Goal: Task Accomplishment & Management: Manage account settings

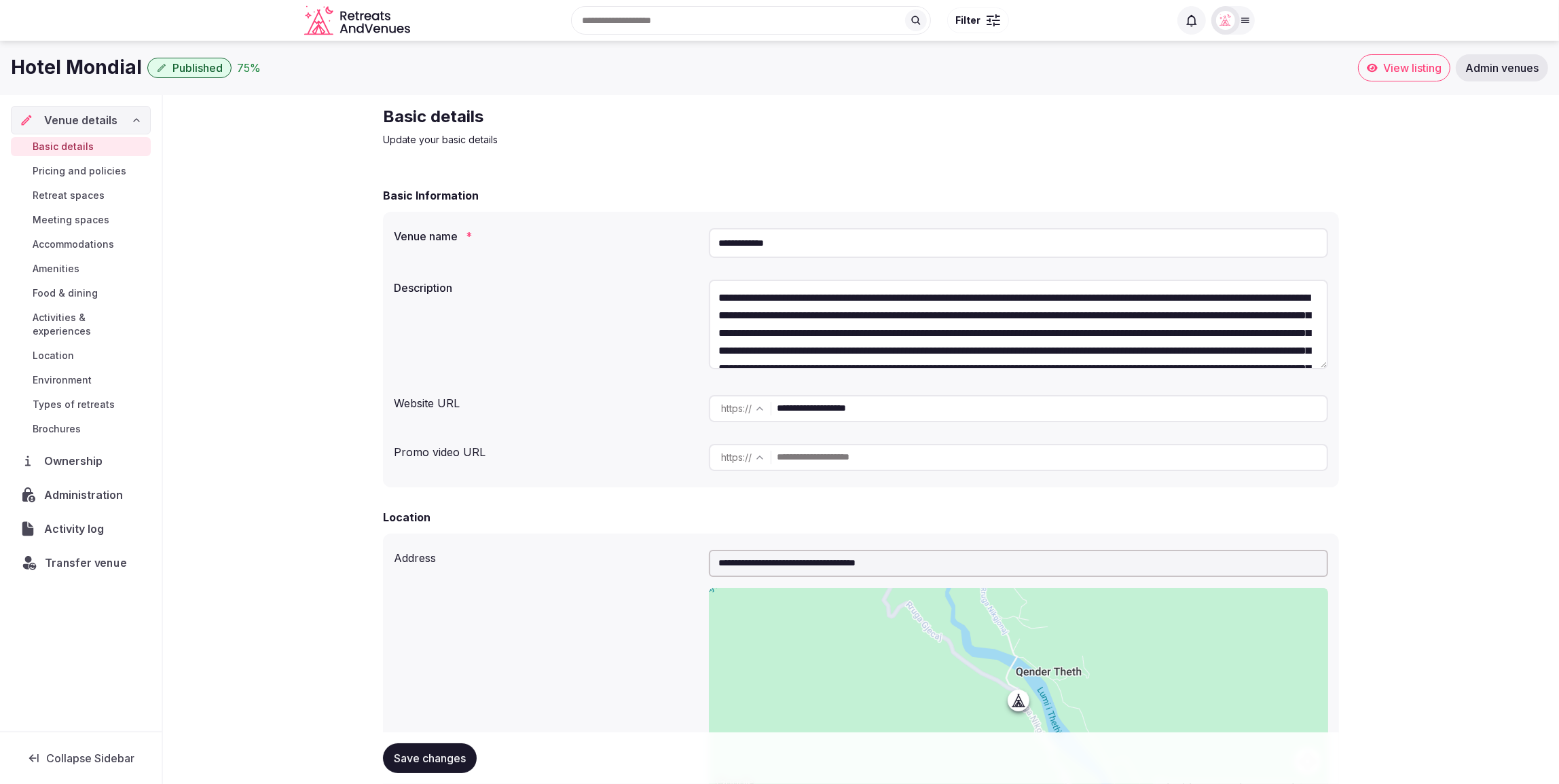
click at [73, 554] on span "Transfer venue" at bounding box center [86, 562] width 82 height 16
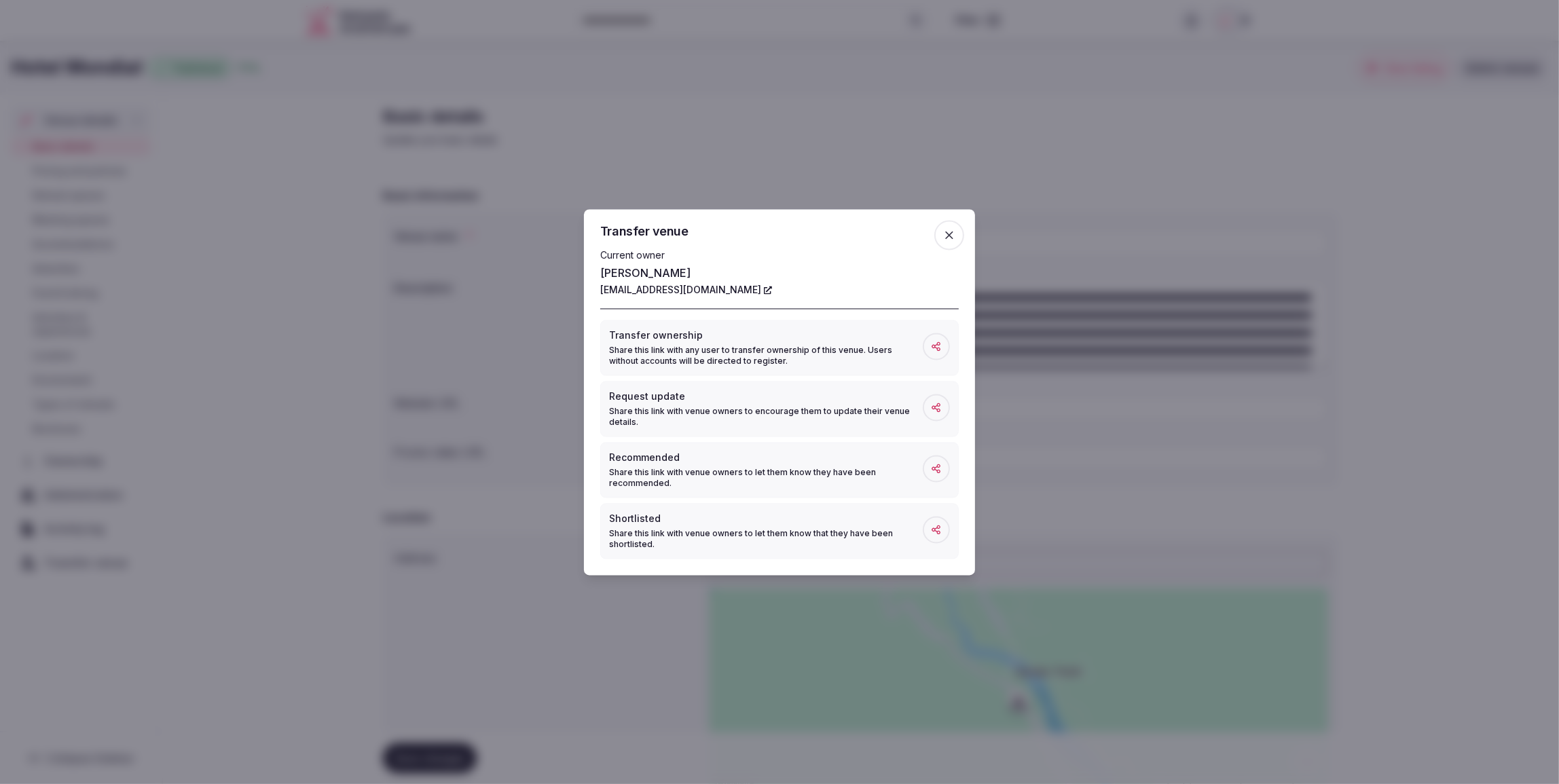
click at [953, 234] on icon "button" at bounding box center [949, 235] width 13 height 13
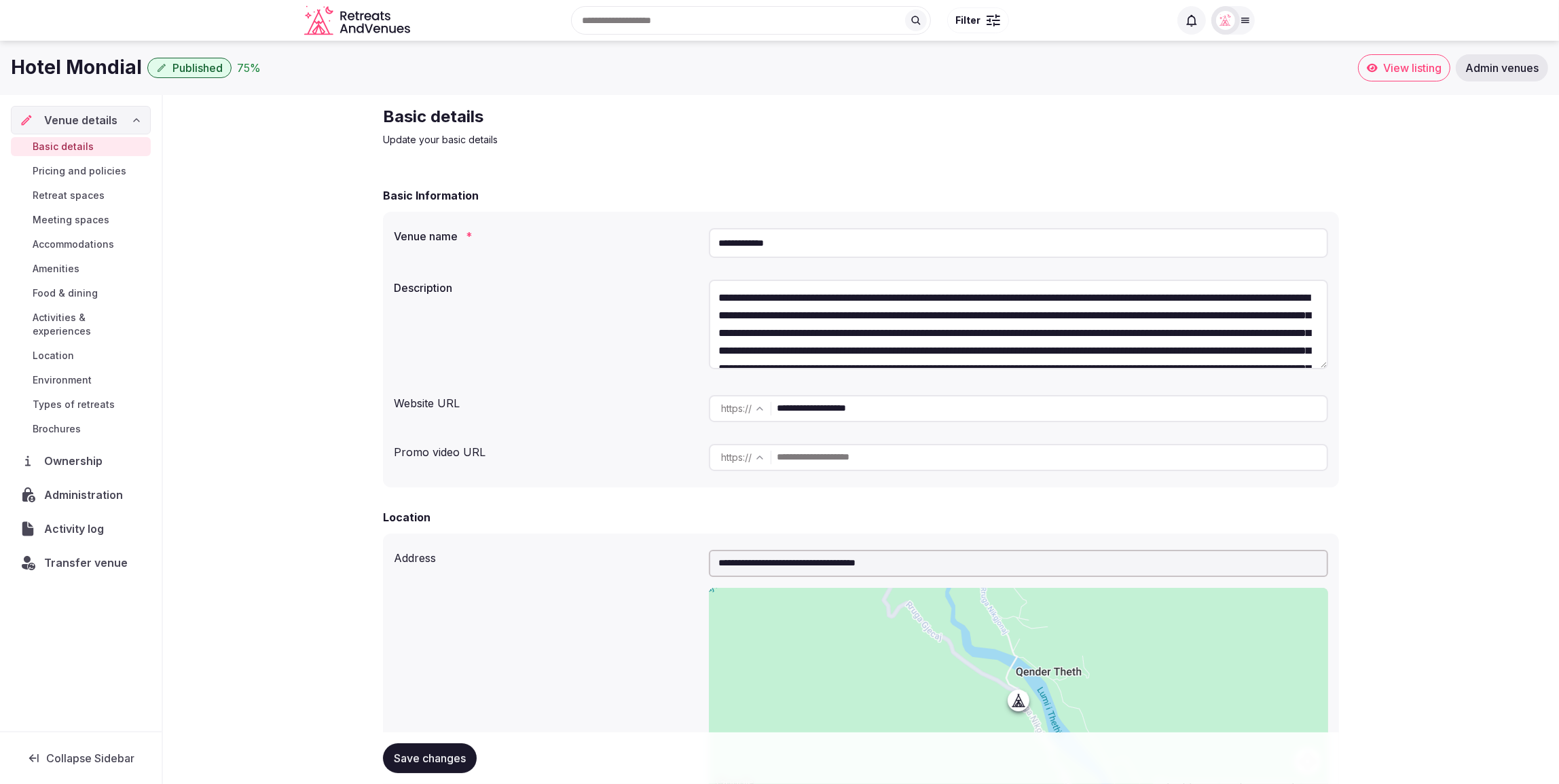
drag, startPoint x: 282, startPoint y: 234, endPoint x: 274, endPoint y: 236, distance: 8.2
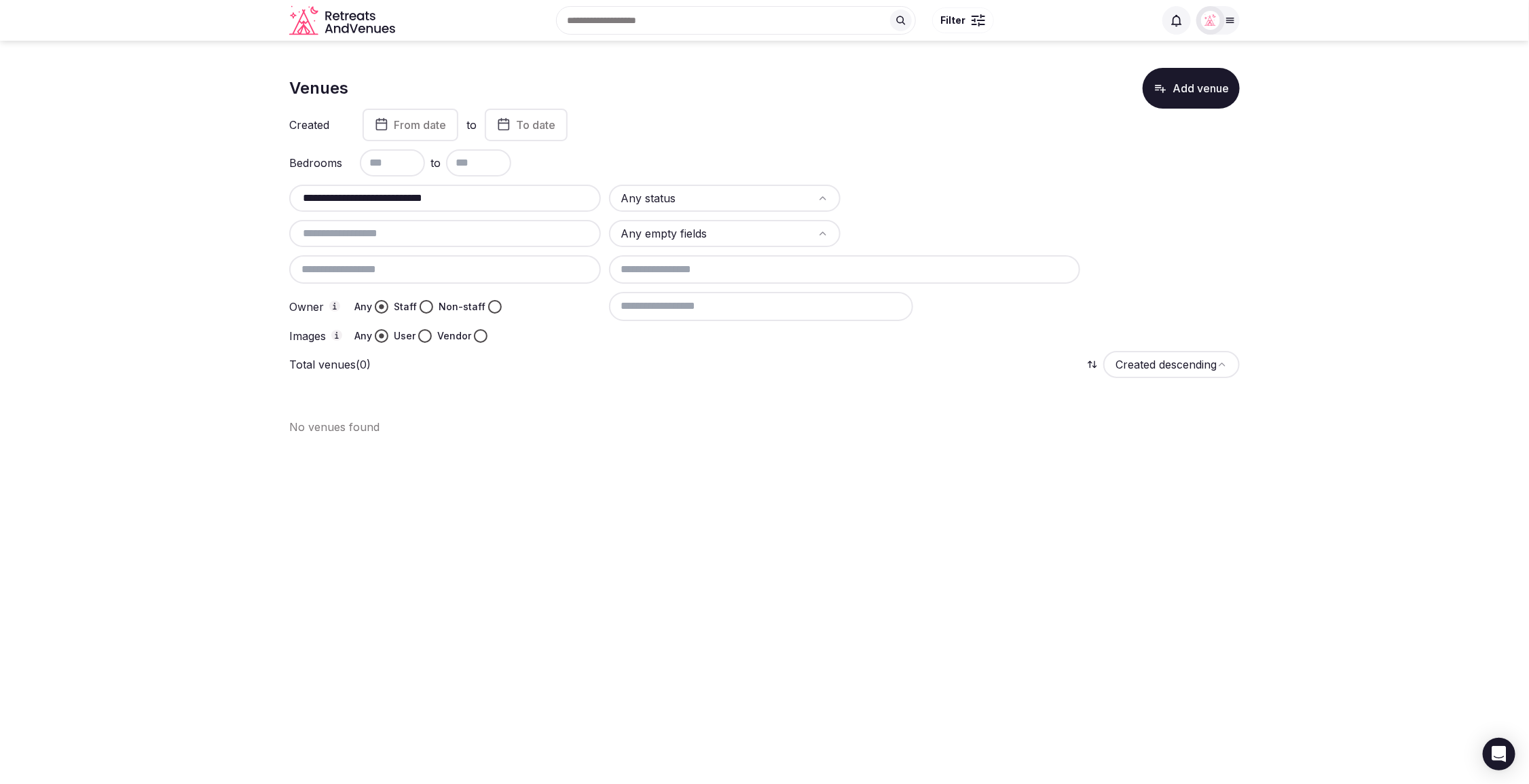
drag, startPoint x: 467, startPoint y: 196, endPoint x: 395, endPoint y: 199, distance: 72.1
click at [395, 199] on input "**********" at bounding box center [445, 198] width 301 height 16
click at [299, 196] on input "**********" at bounding box center [445, 198] width 301 height 16
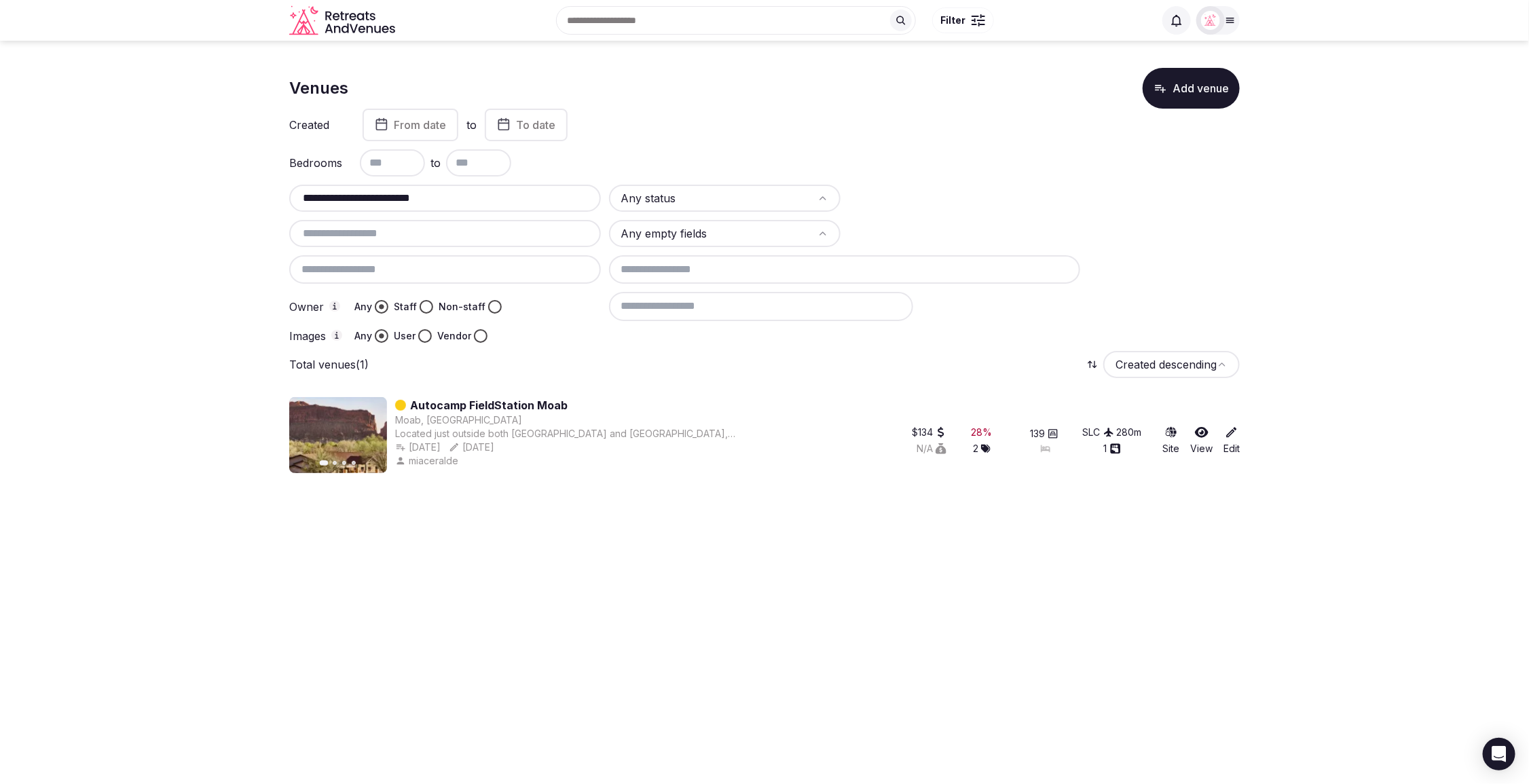
type input "**********"
click at [879, 367] on div "Total venues (1) Created descending" at bounding box center [765, 365] width 951 height 27
click at [146, 366] on section "**********" at bounding box center [764, 267] width 1529 height 454
click at [1228, 438] on icon at bounding box center [1232, 432] width 13 height 13
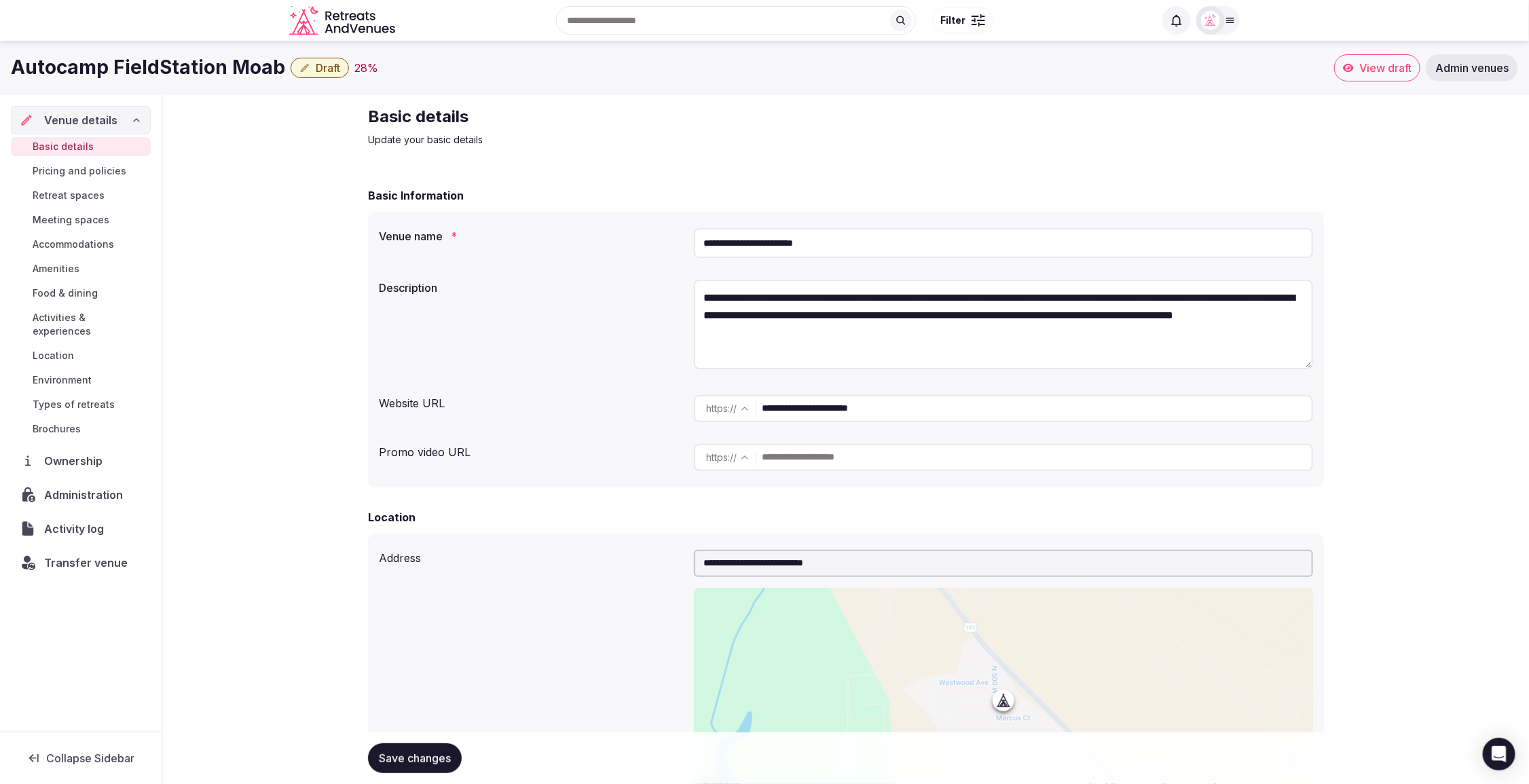
click at [316, 68] on span "Draft" at bounding box center [327, 68] width 24 height 13
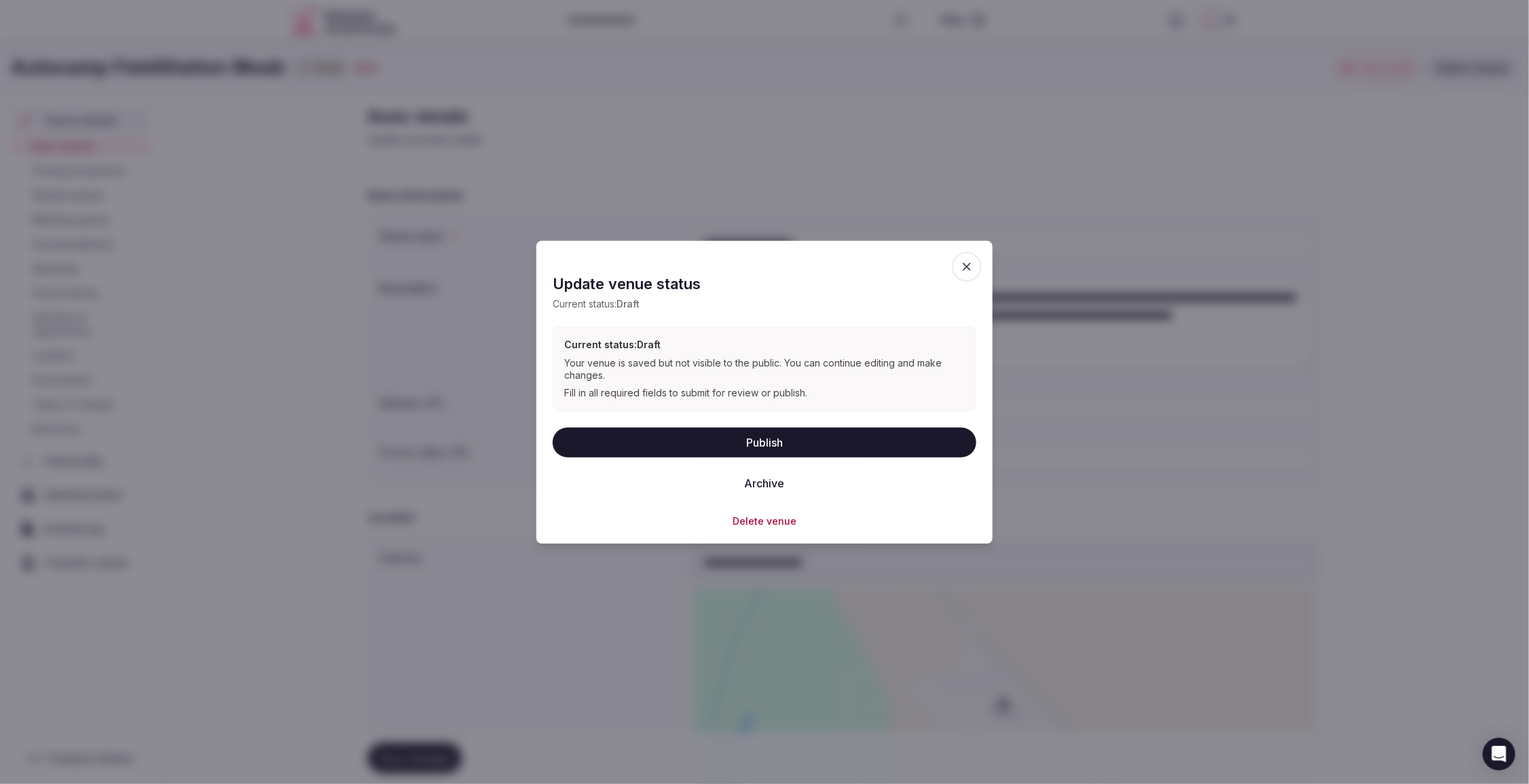
click at [800, 440] on button "Publish" at bounding box center [764, 442] width 423 height 30
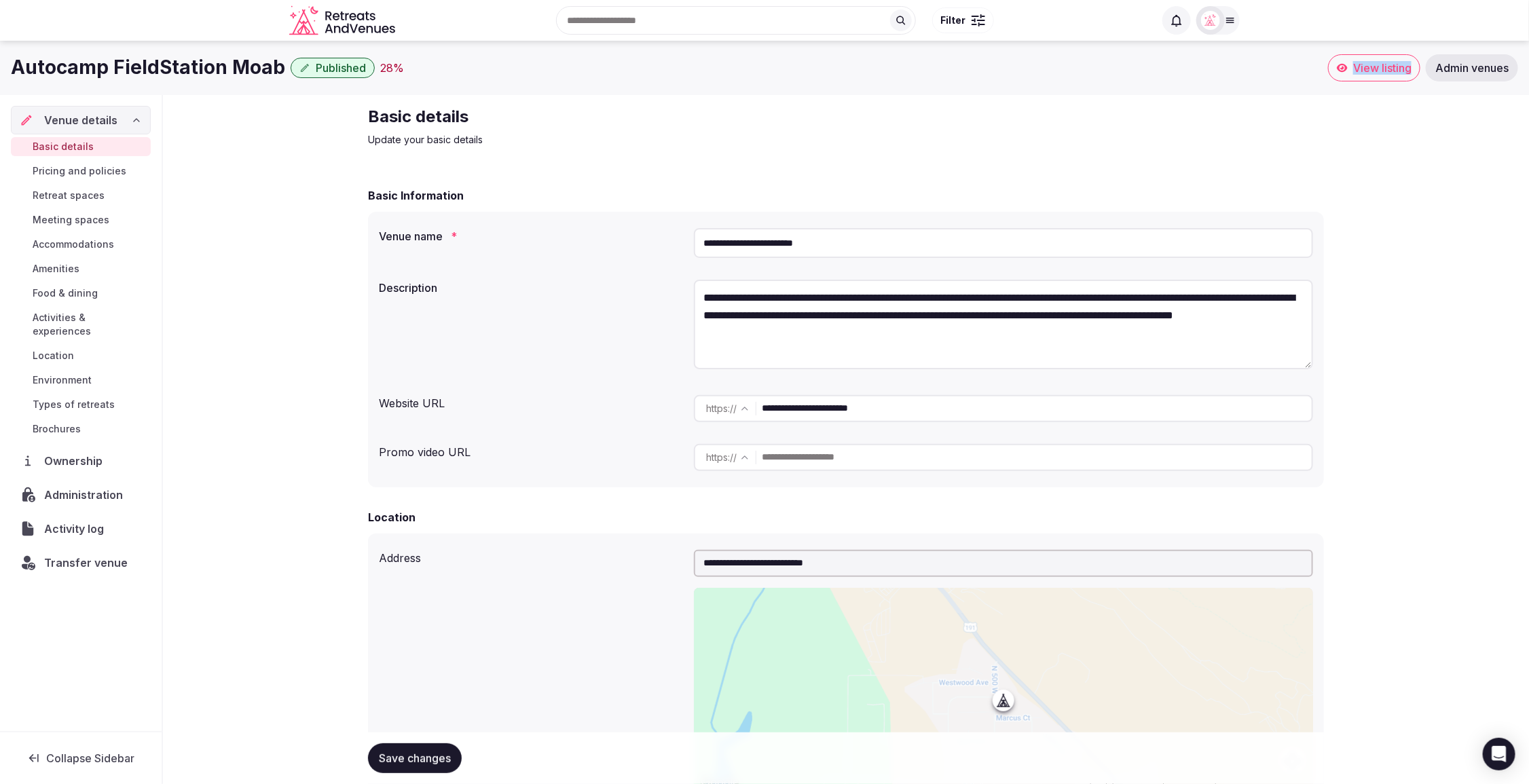
drag, startPoint x: 1376, startPoint y: 70, endPoint x: 986, endPoint y: 158, distance: 399.8
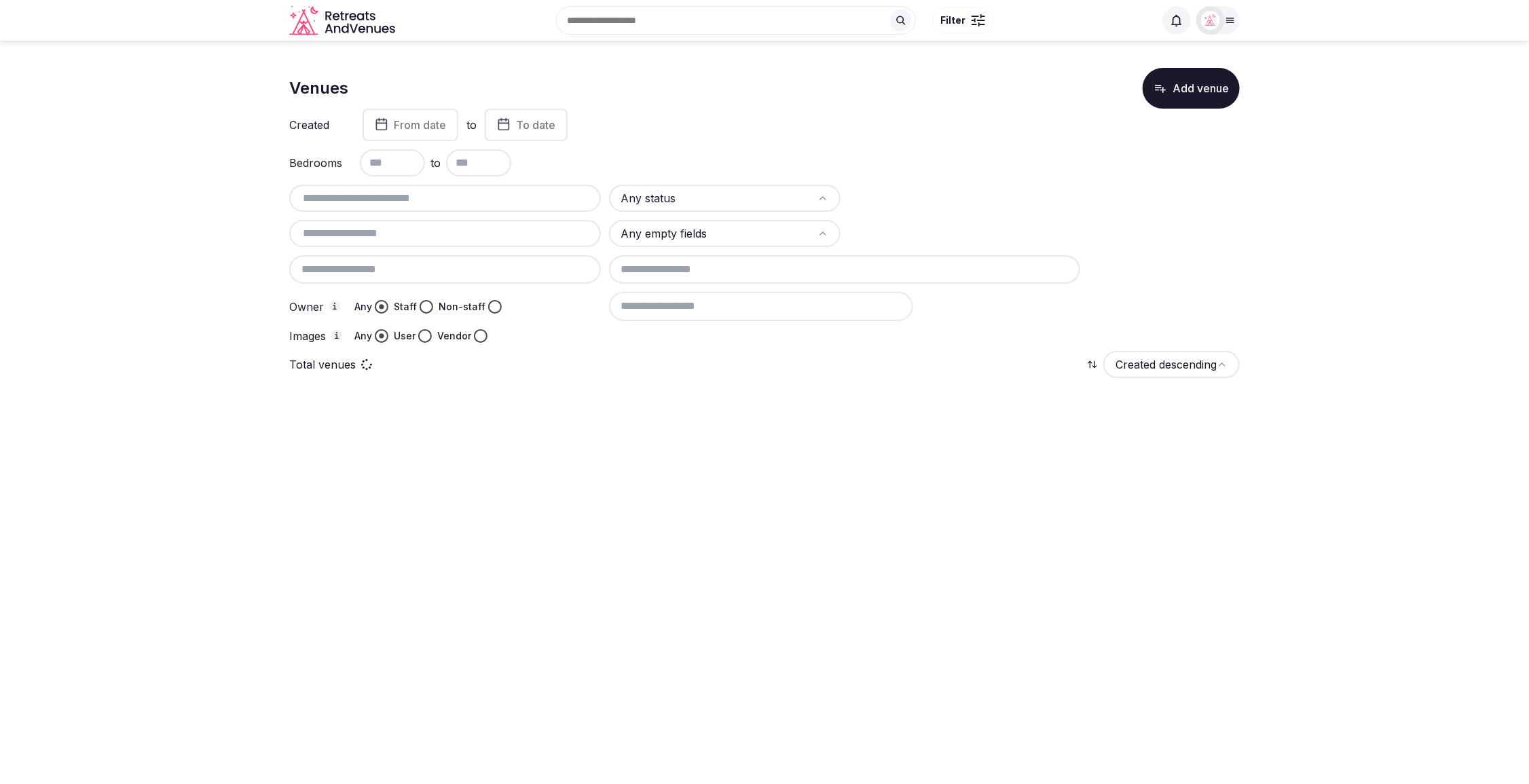
click at [1061, 206] on div at bounding box center [964, 198] width 232 height 27
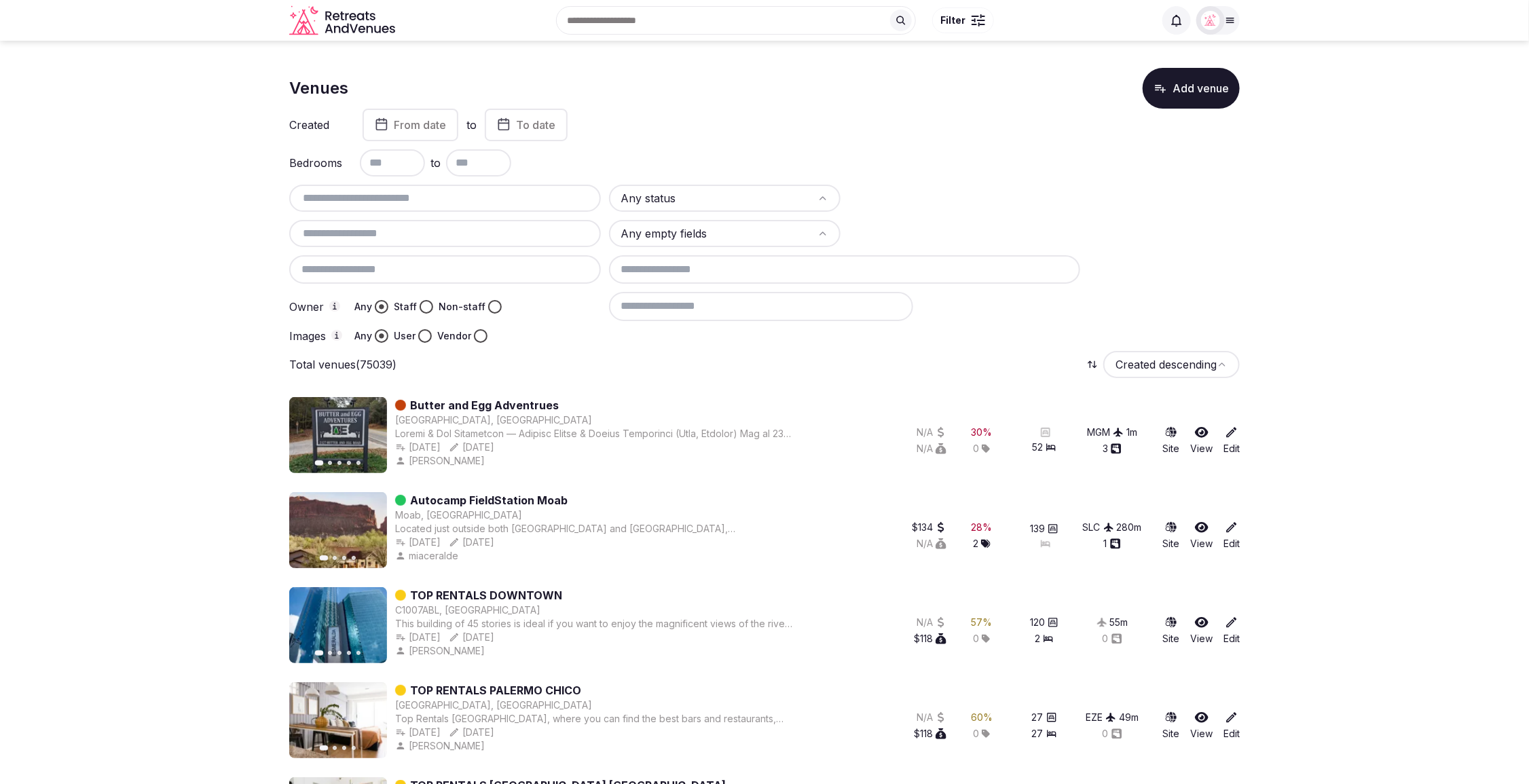
click at [755, 203] on html "Search Popular Destinations Toscana, Italy Riviera Maya, Mexico Indonesia, Bali…" at bounding box center [764, 392] width 1529 height 784
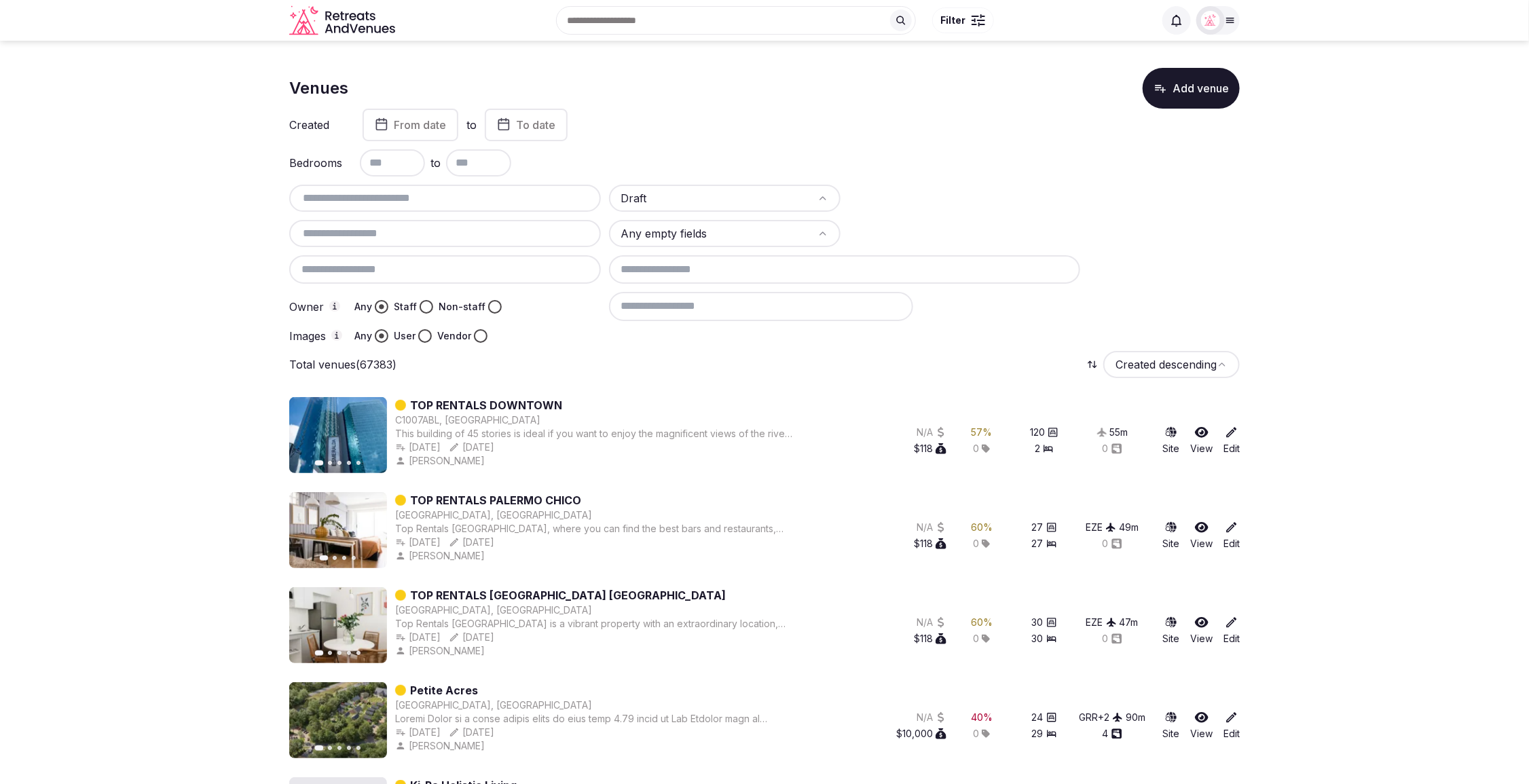
click at [488, 305] on button "Non-staff" at bounding box center [495, 307] width 13 height 13
click at [423, 337] on button "User" at bounding box center [425, 336] width 13 height 13
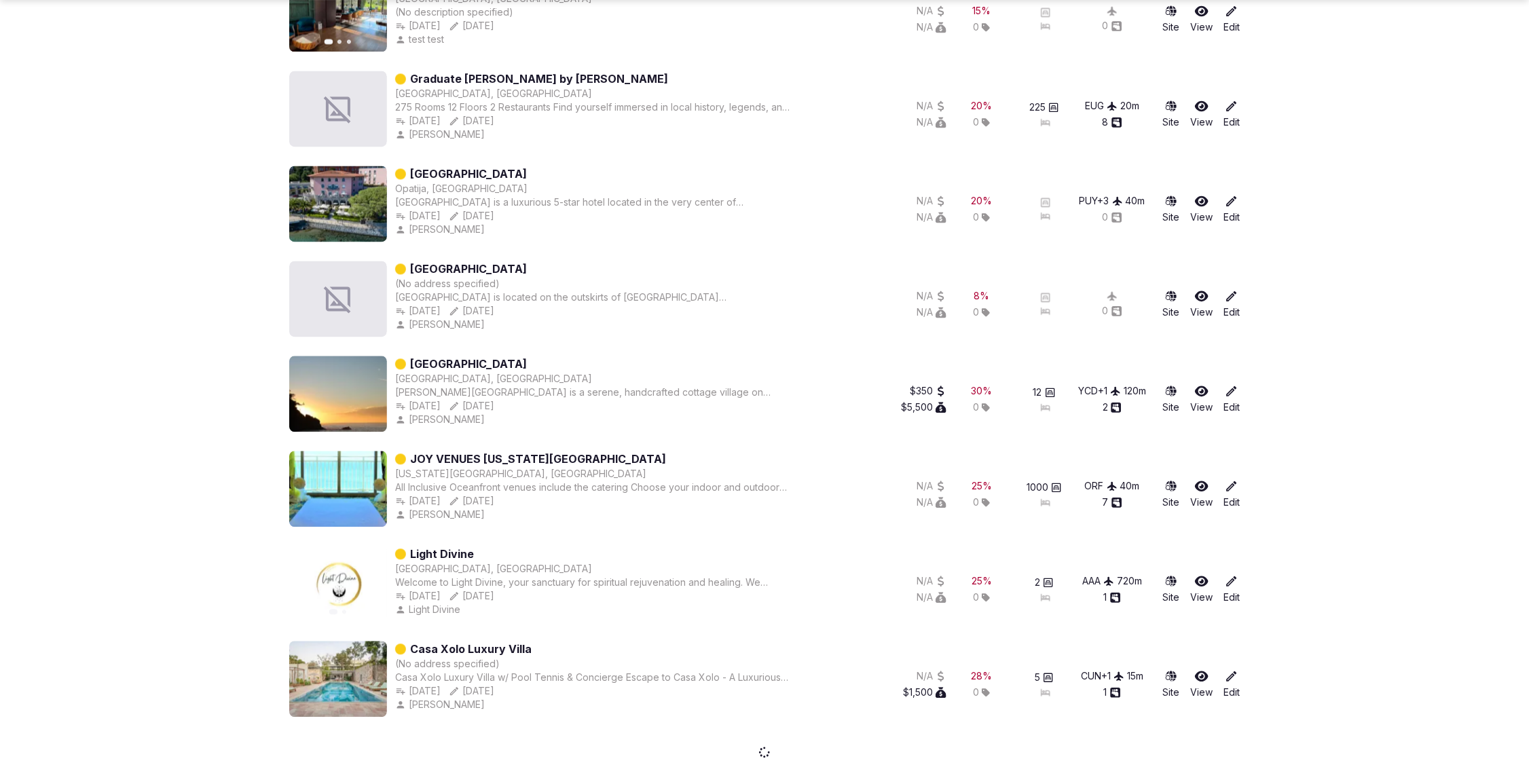
scroll to position [1582, 0]
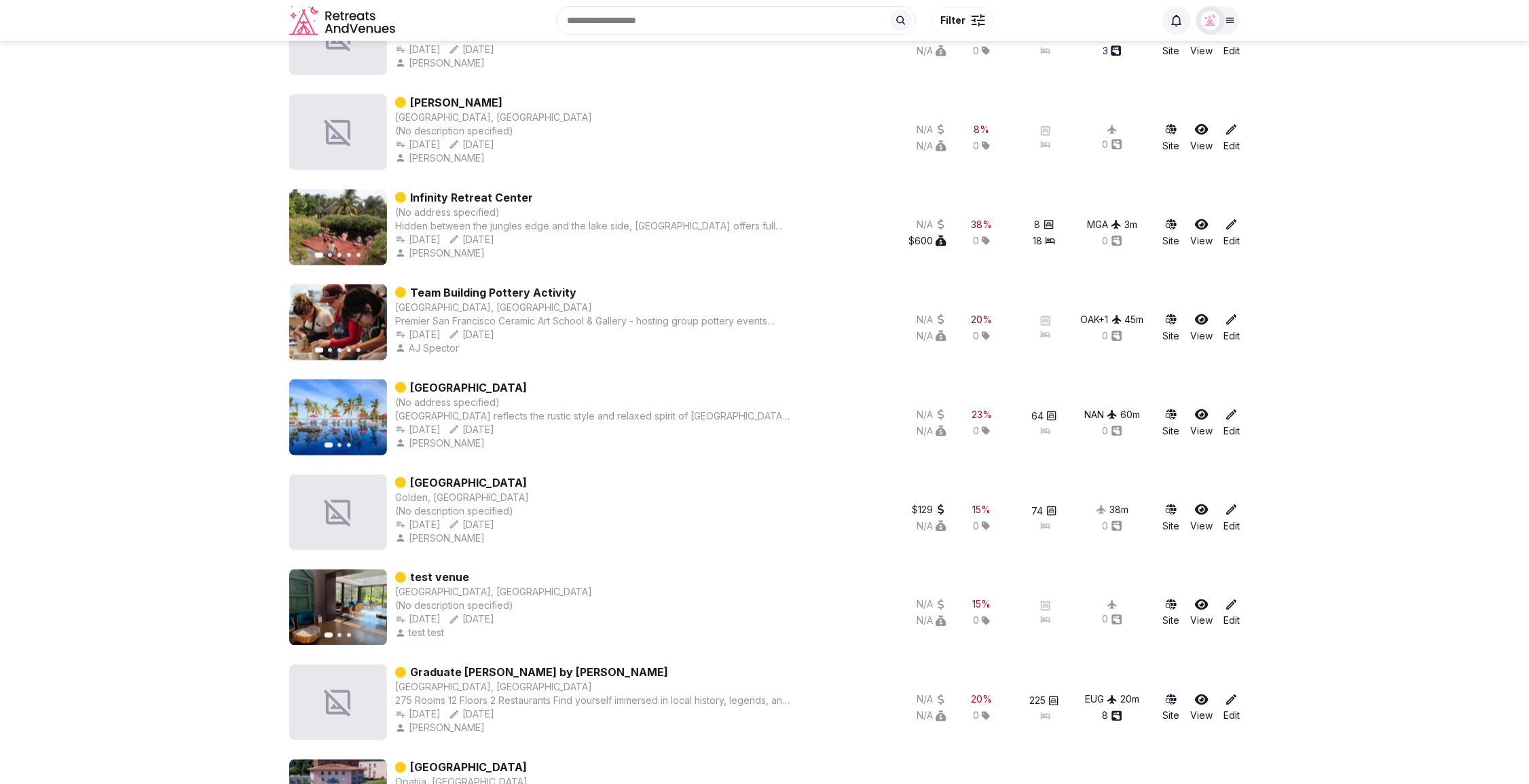
scroll to position [965, 0]
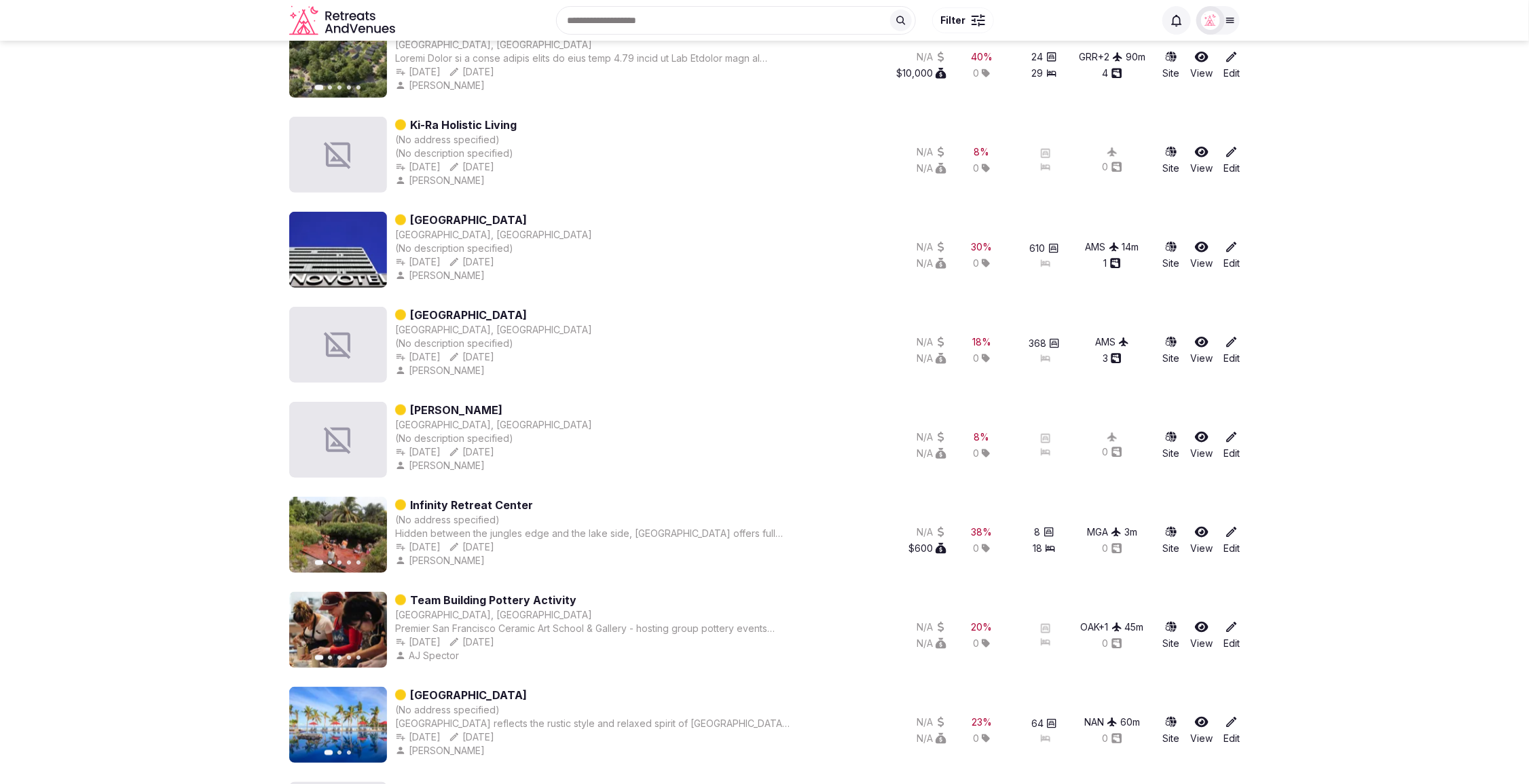
scroll to position [658, 0]
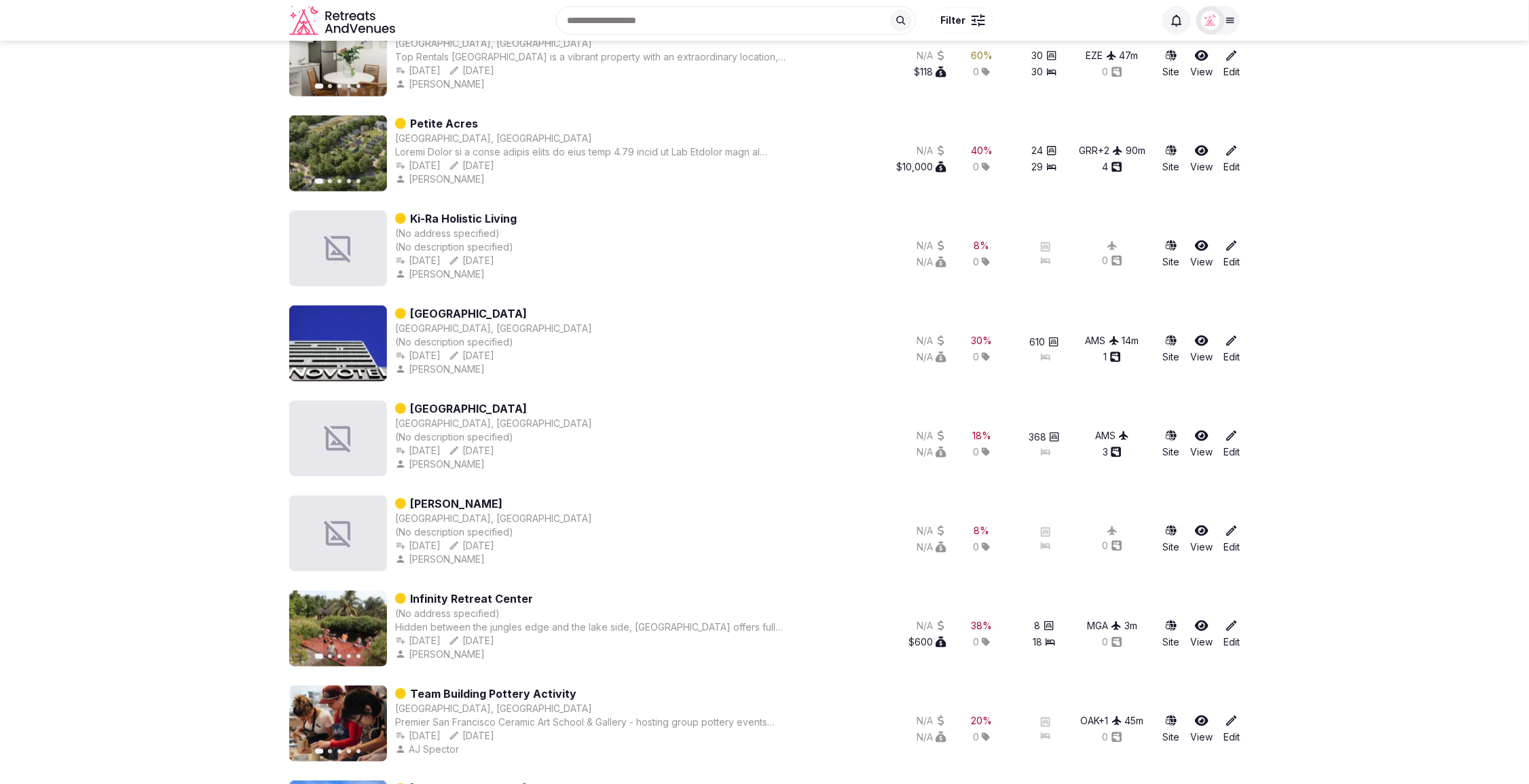
scroll to position [566, 0]
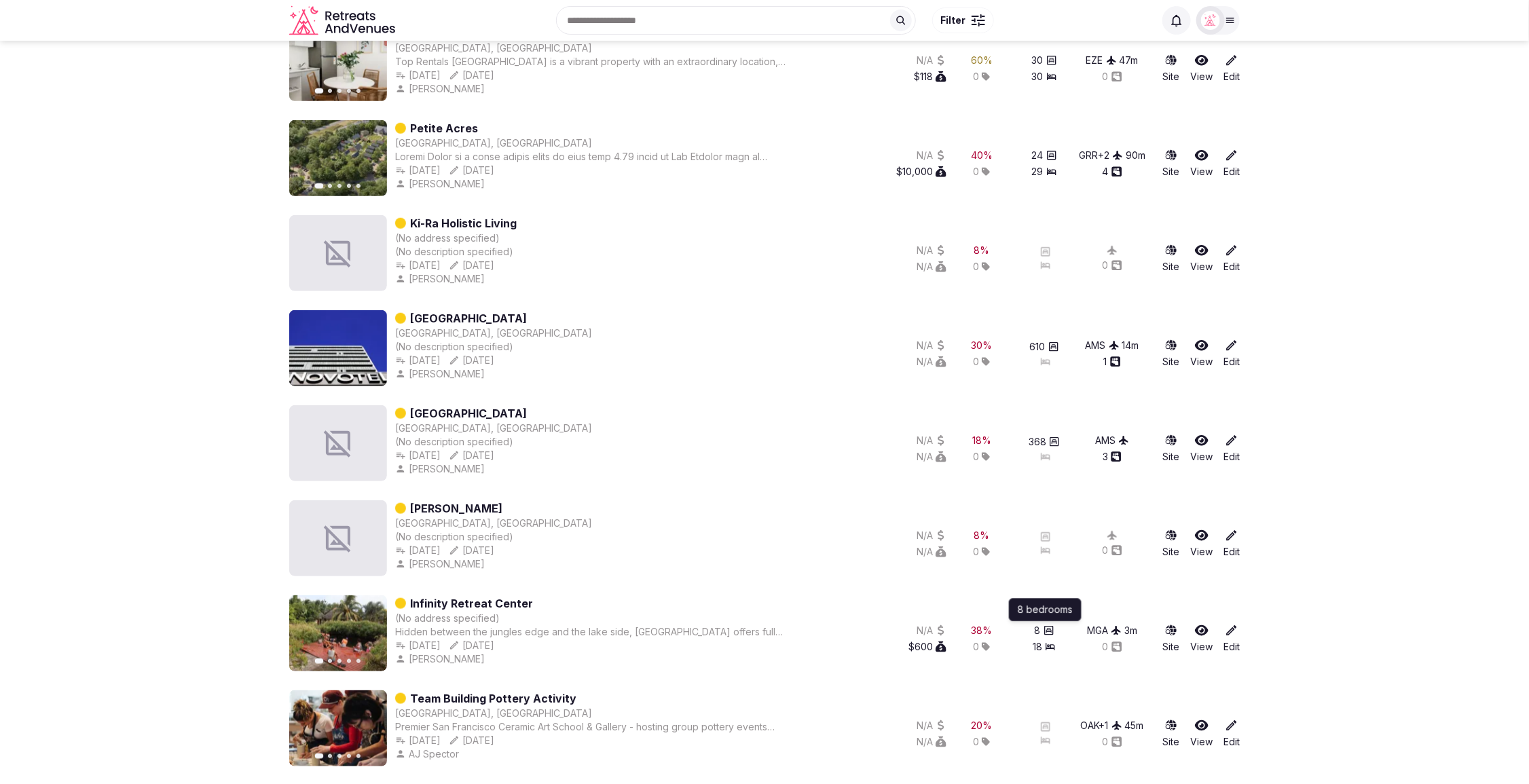
scroll to position [561, 0]
click at [369, 635] on icon "button" at bounding box center [369, 635] width 6 height 10
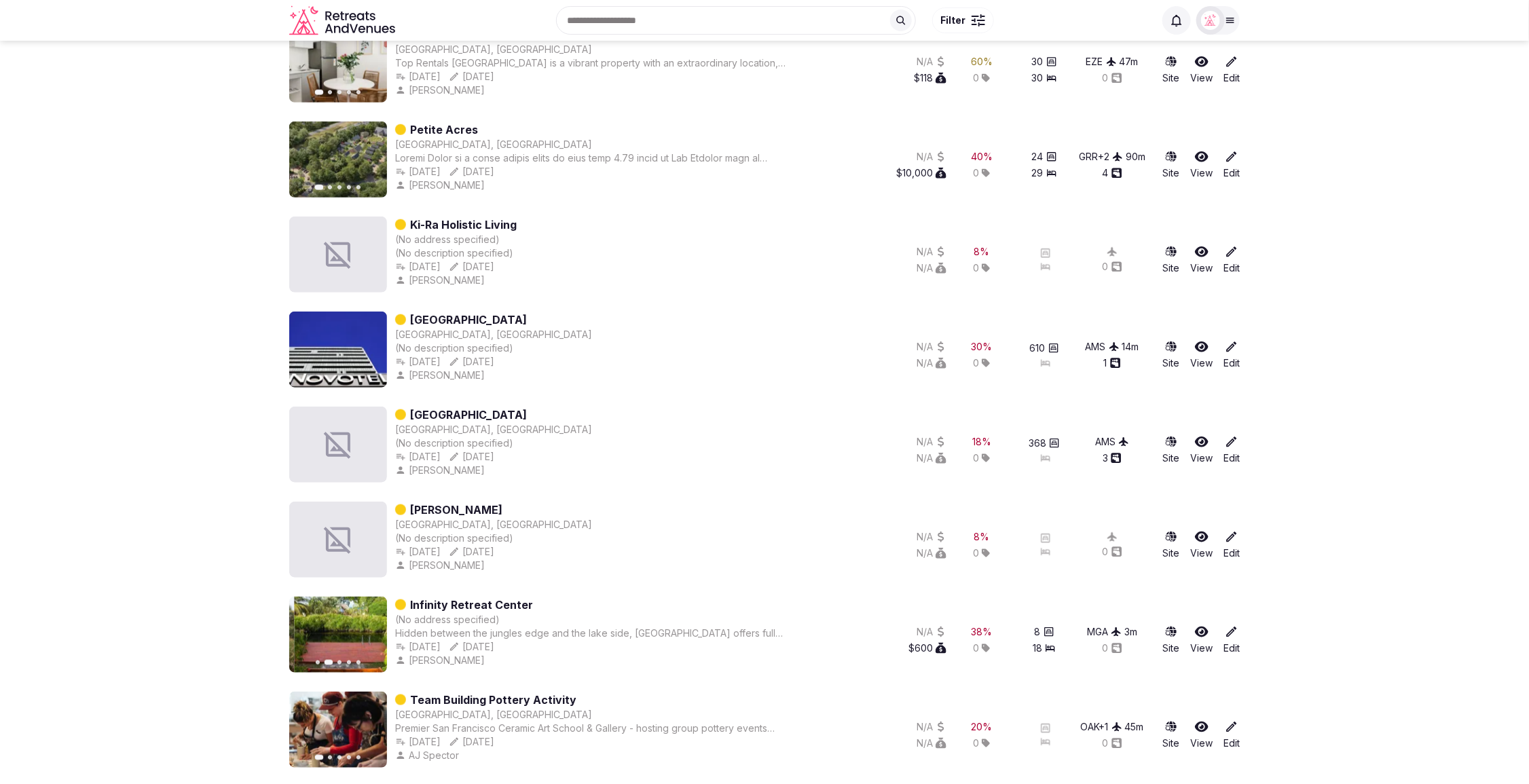
click at [369, 635] on icon "button" at bounding box center [369, 635] width 6 height 10
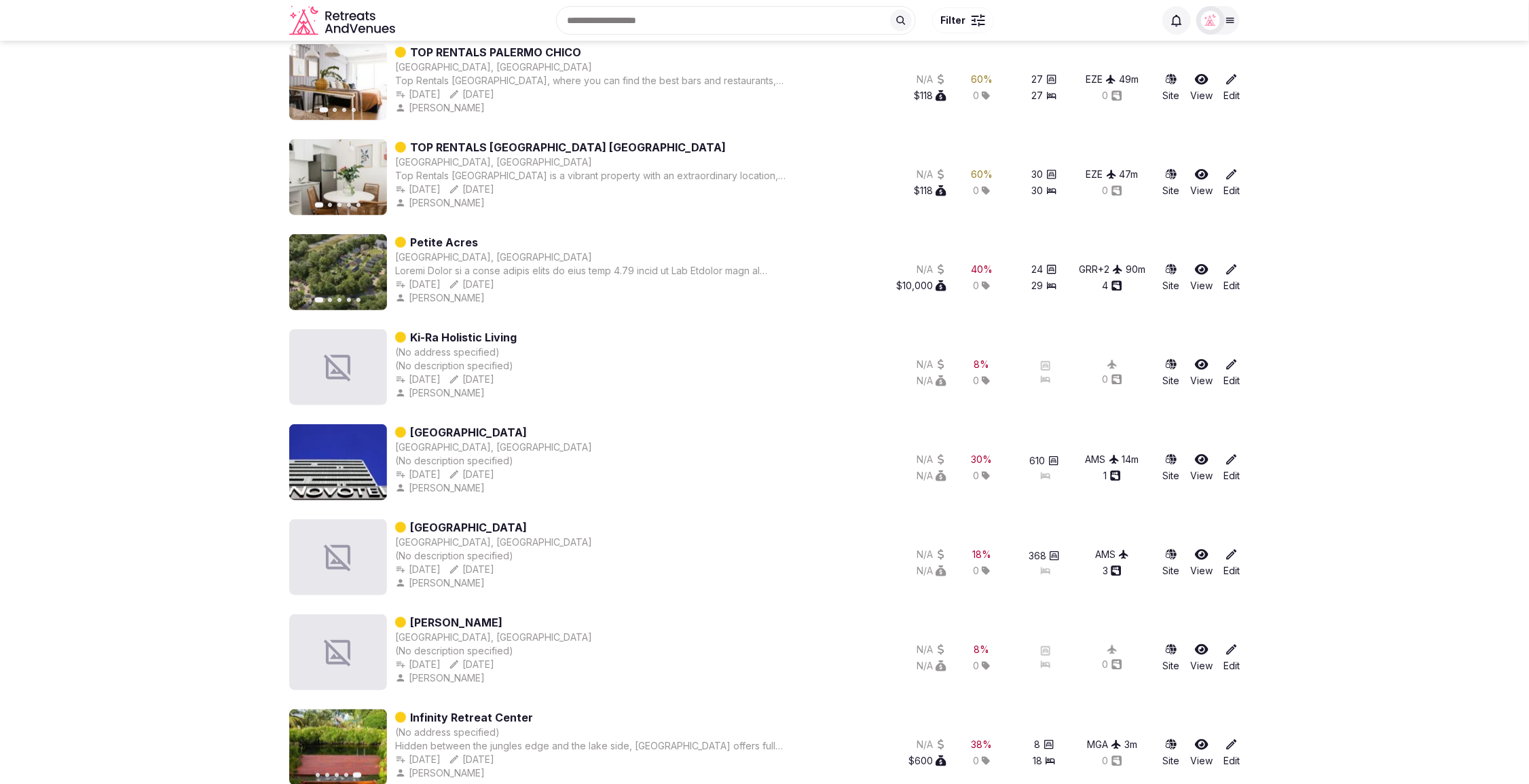
scroll to position [443, 0]
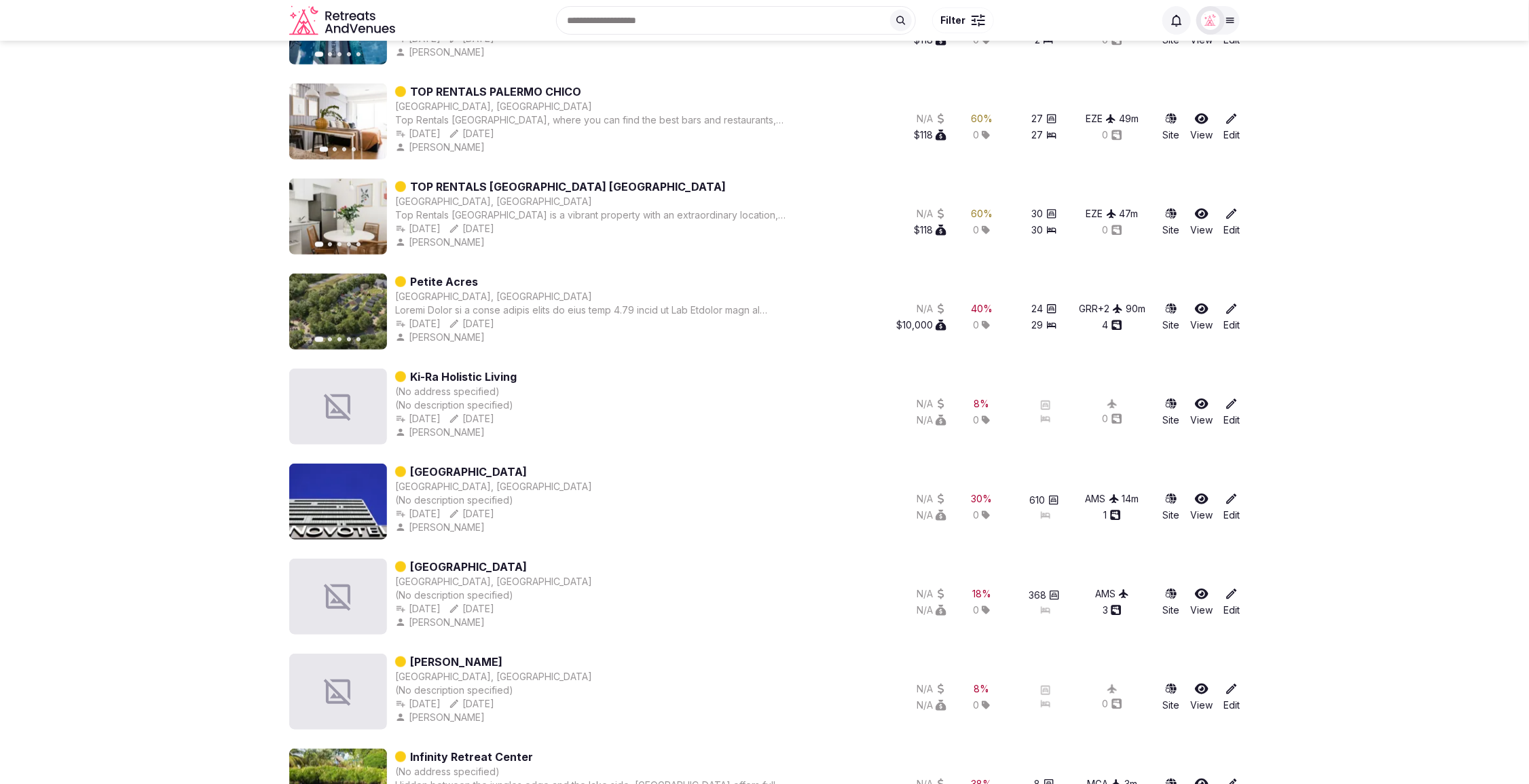
scroll to position [408, 0]
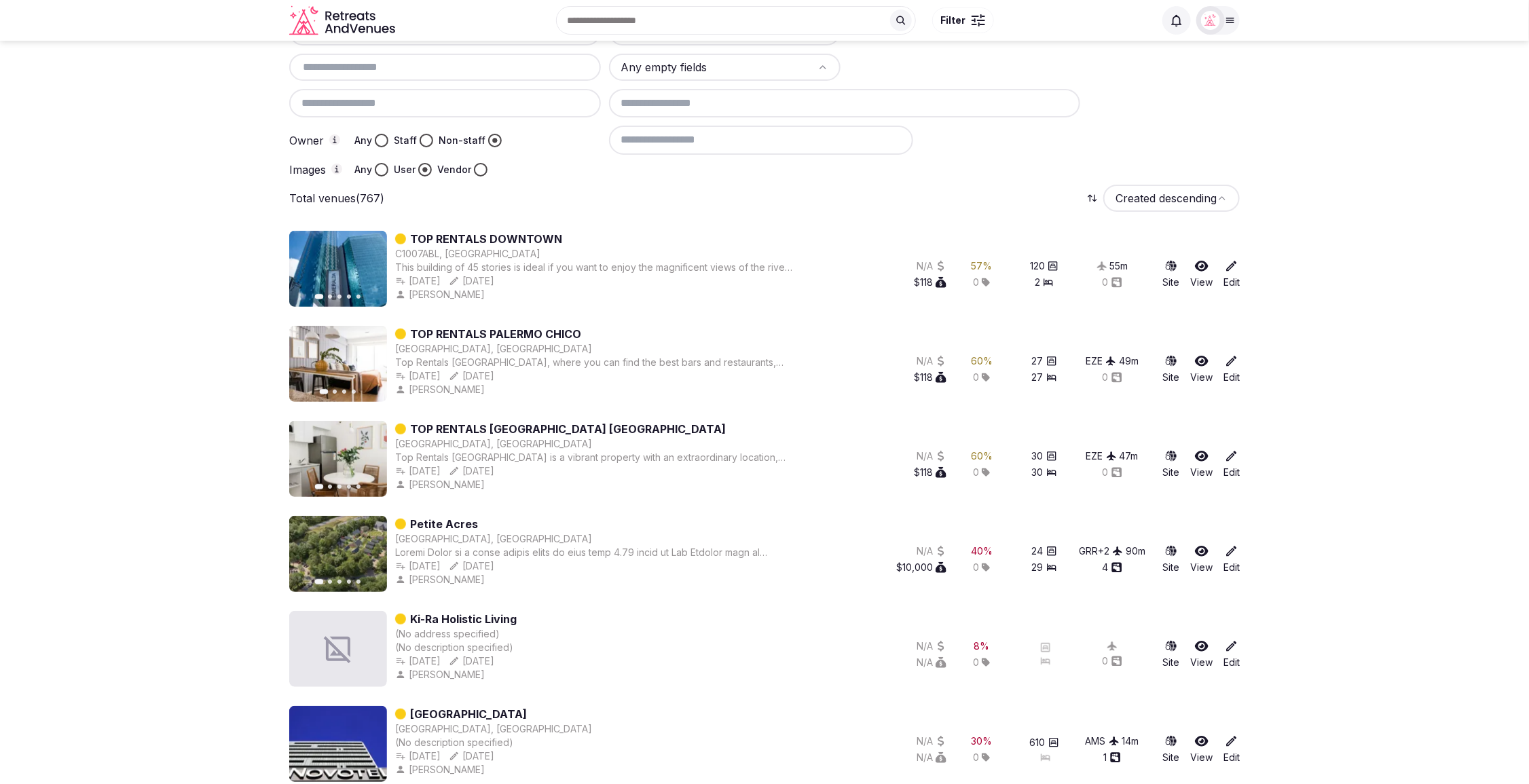
scroll to position [164, 0]
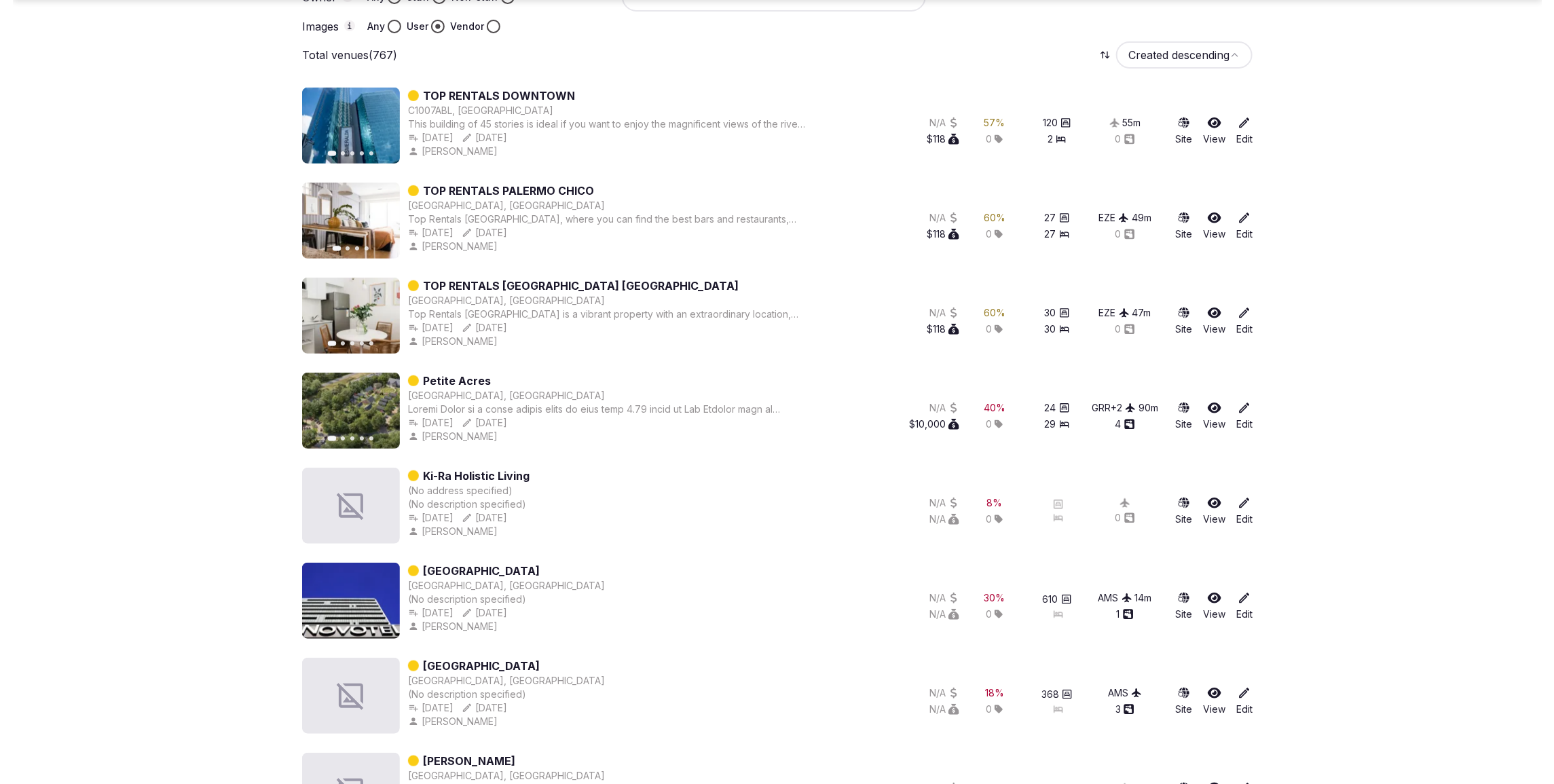
scroll to position [315, 0]
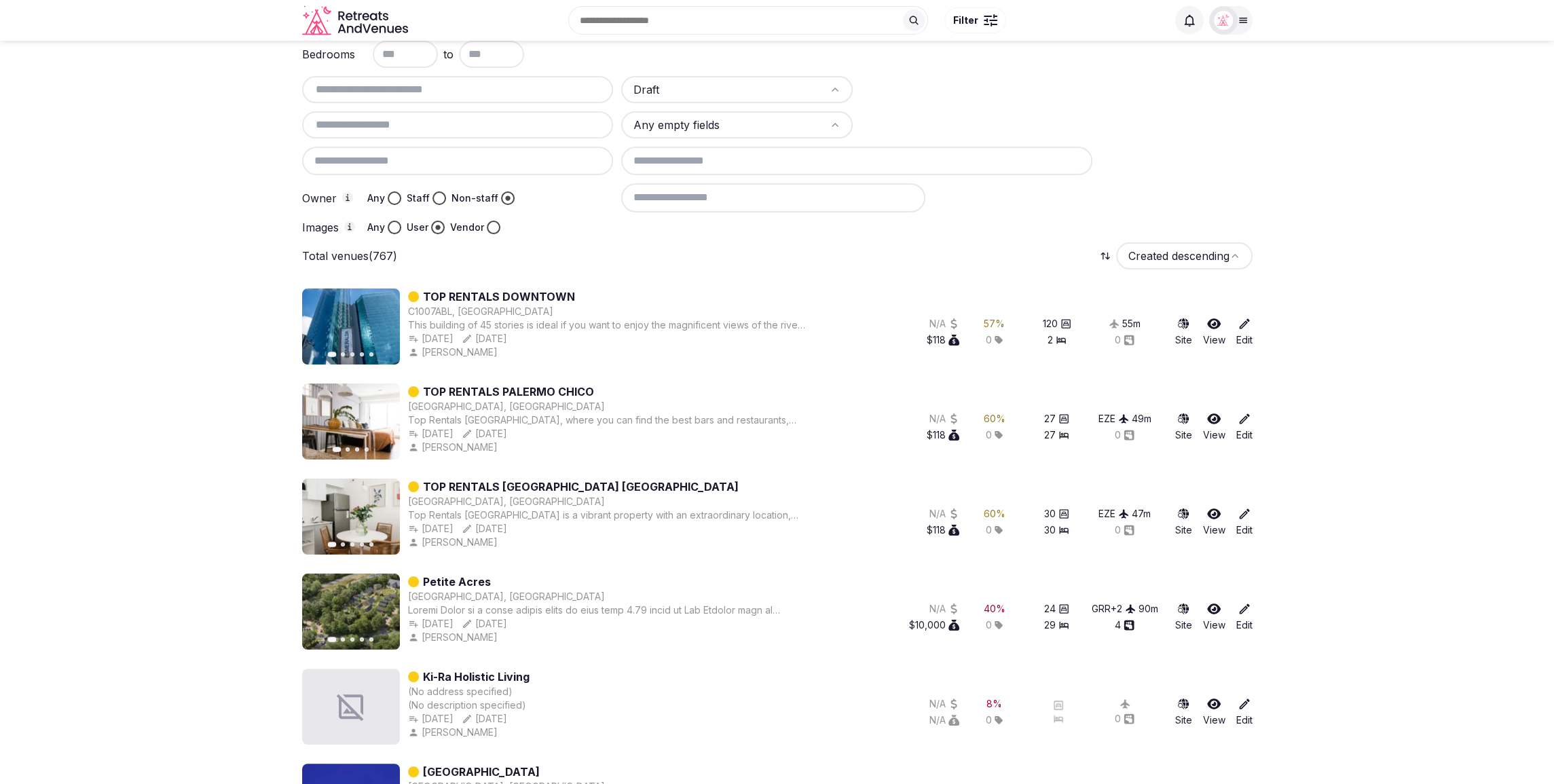
scroll to position [105, 0]
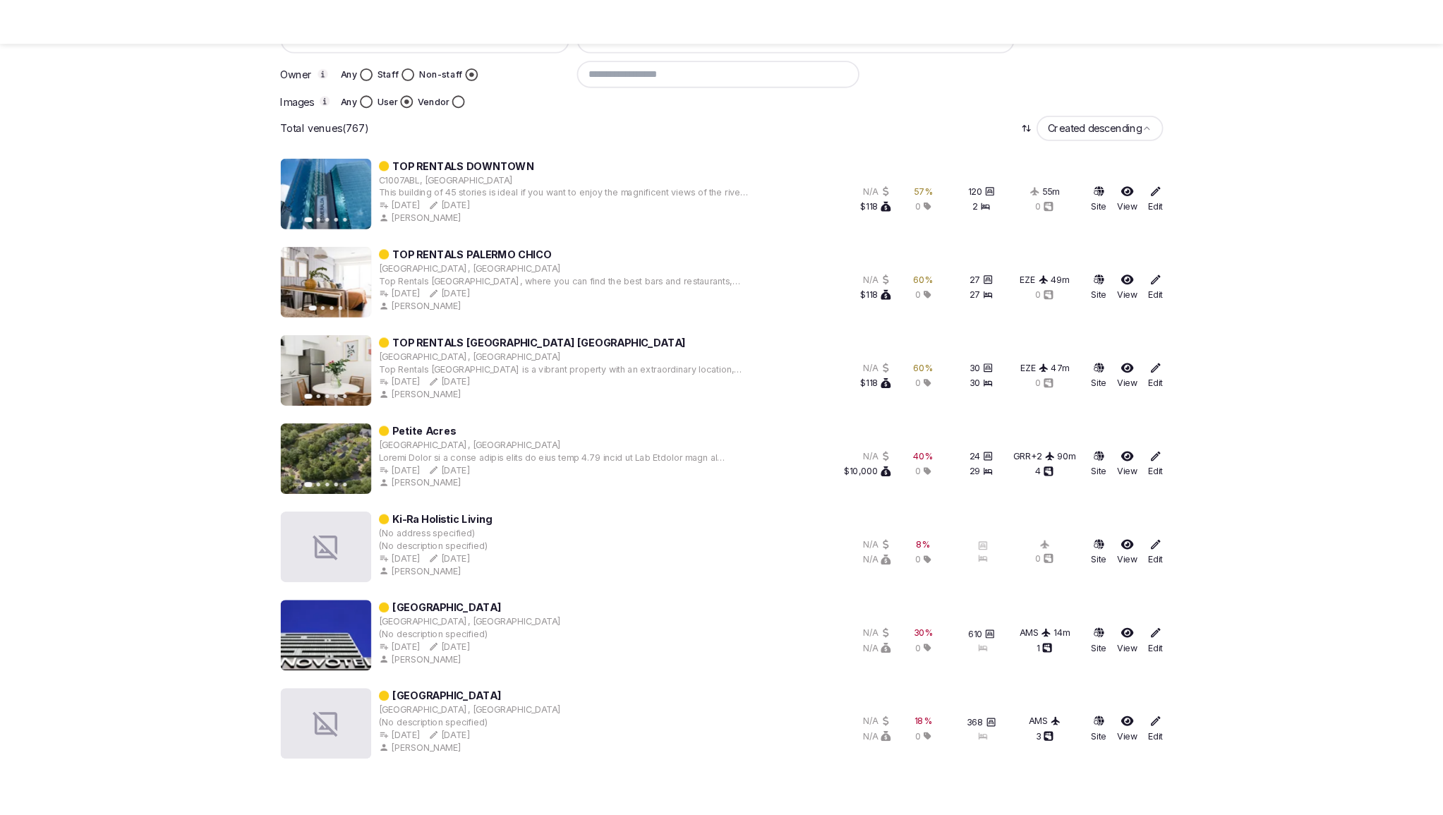
scroll to position [287, 0]
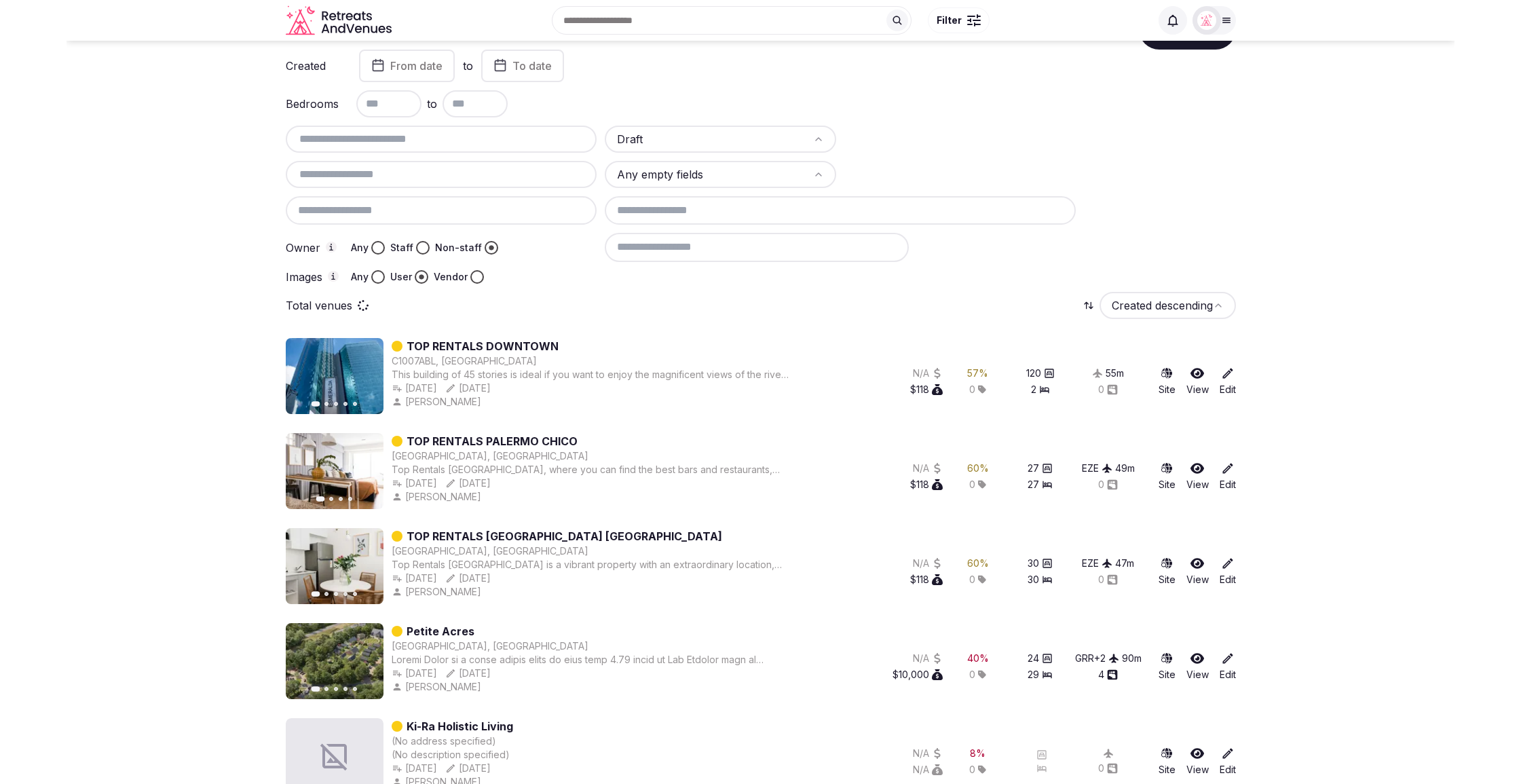
scroll to position [0, 0]
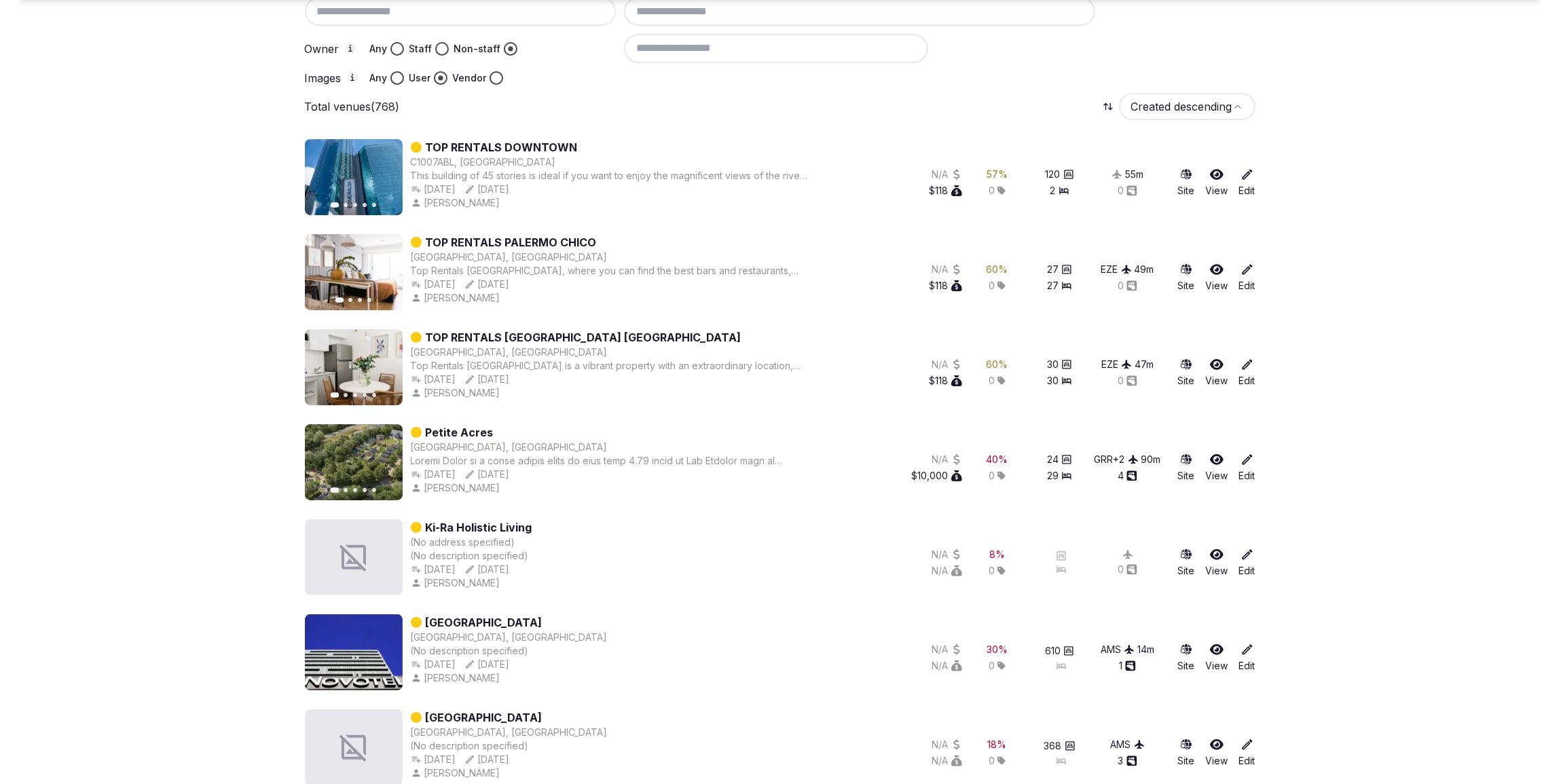
scroll to position [262, 0]
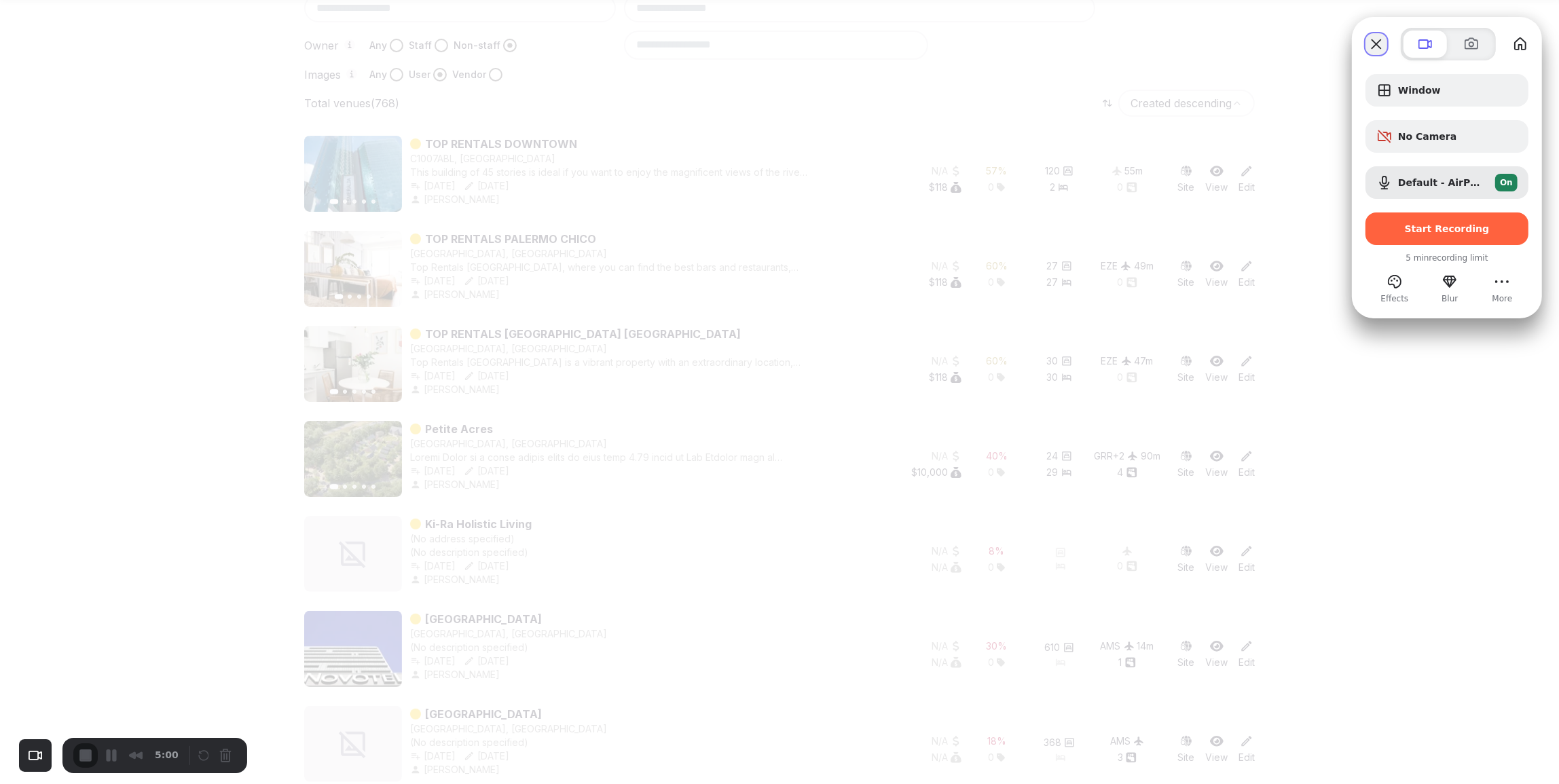
click at [1376, 41] on button "Close" at bounding box center [1376, 44] width 22 height 22
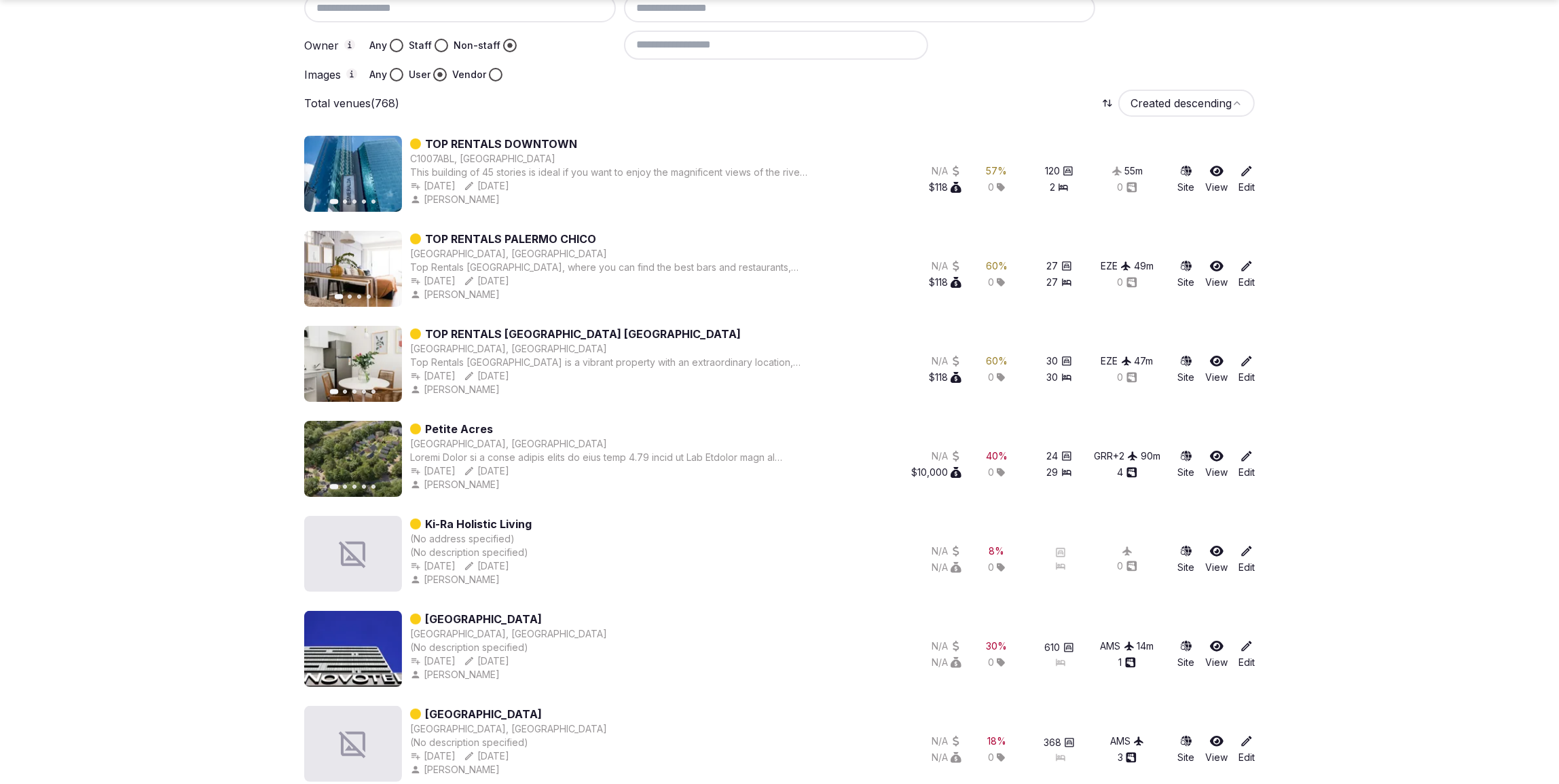
click at [946, 78] on div at bounding box center [938, 75] width 630 height 13
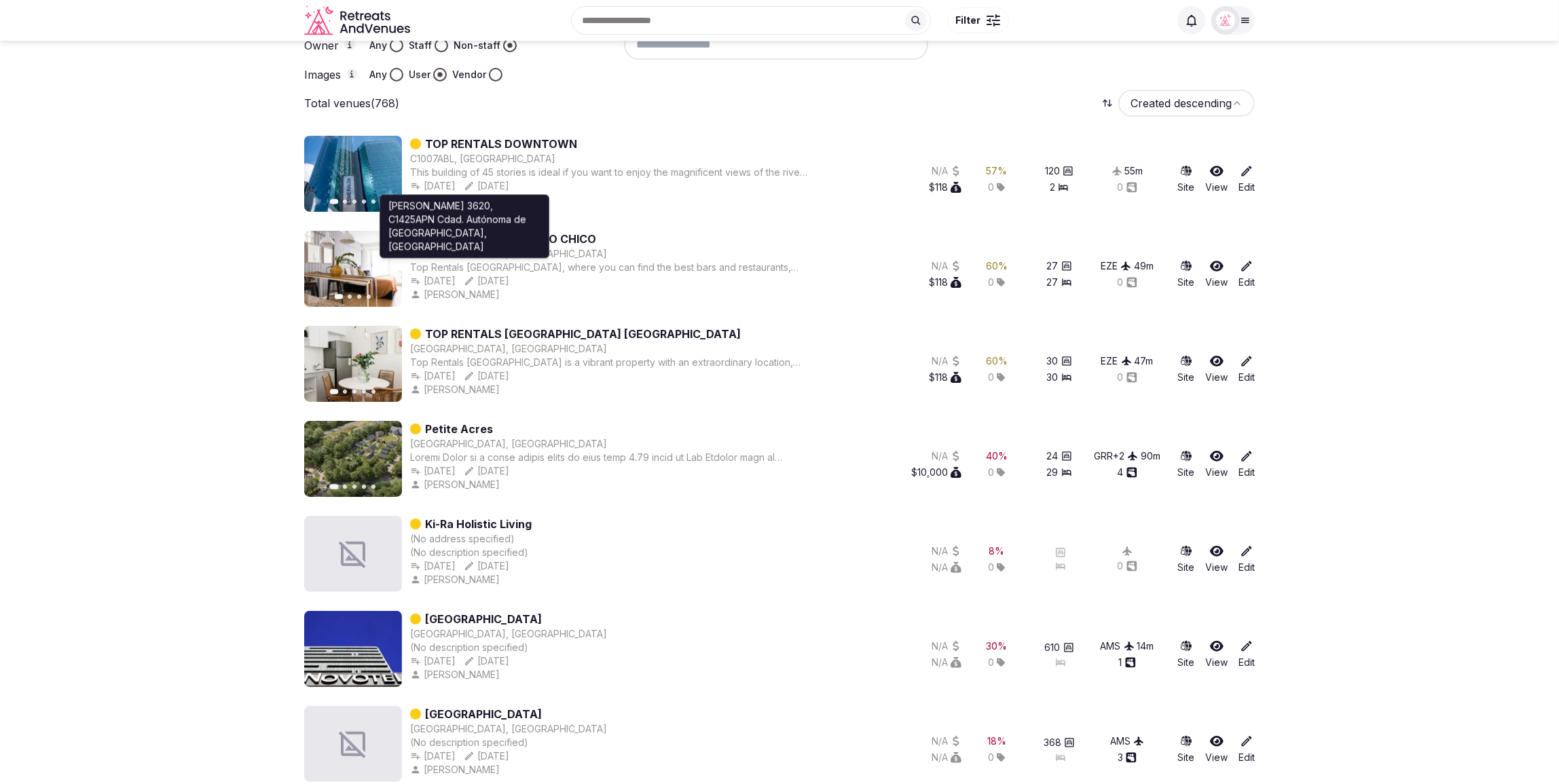
scroll to position [0, 0]
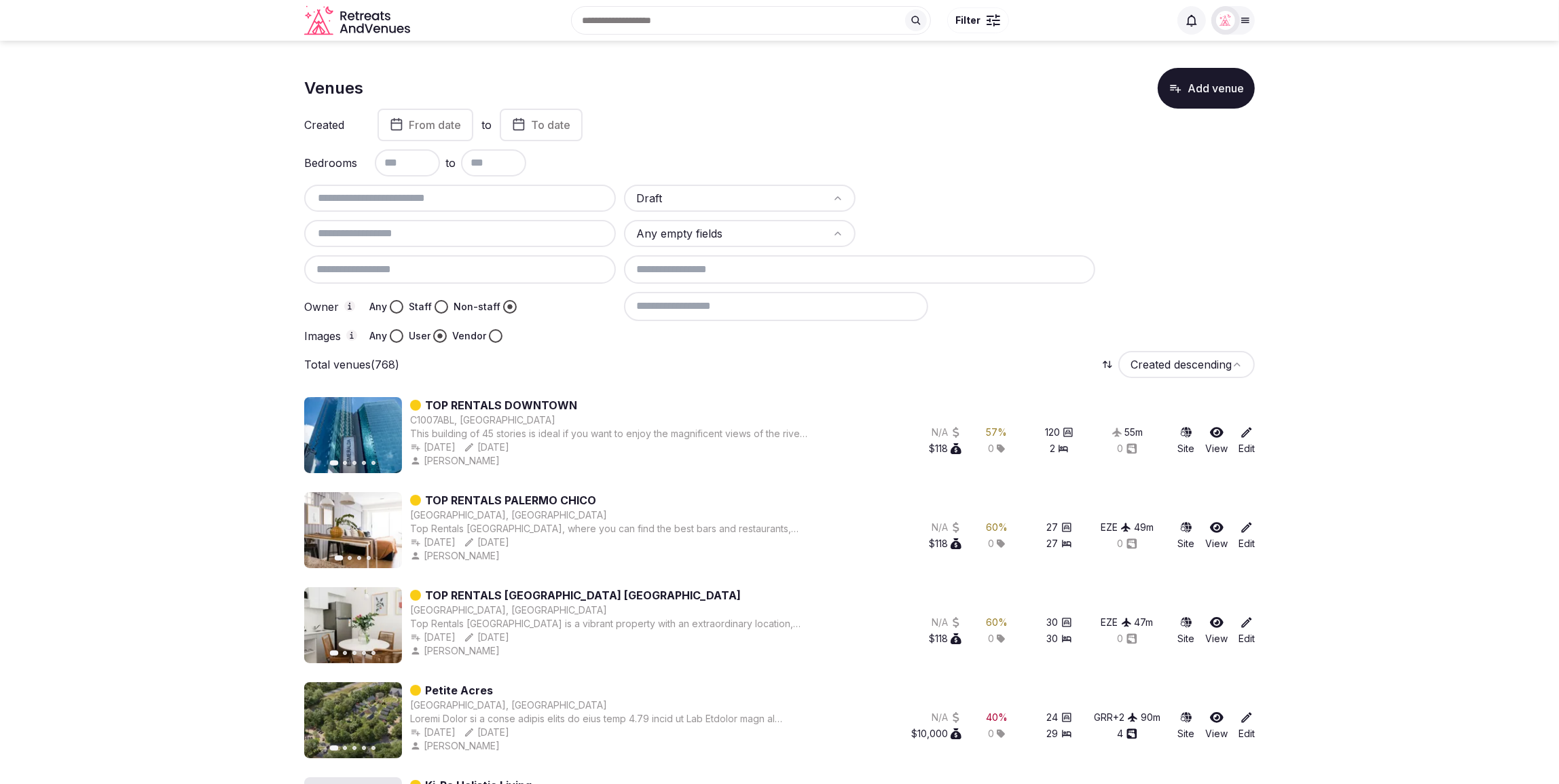
drag, startPoint x: 1306, startPoint y: 181, endPoint x: 1297, endPoint y: 179, distance: 9.2
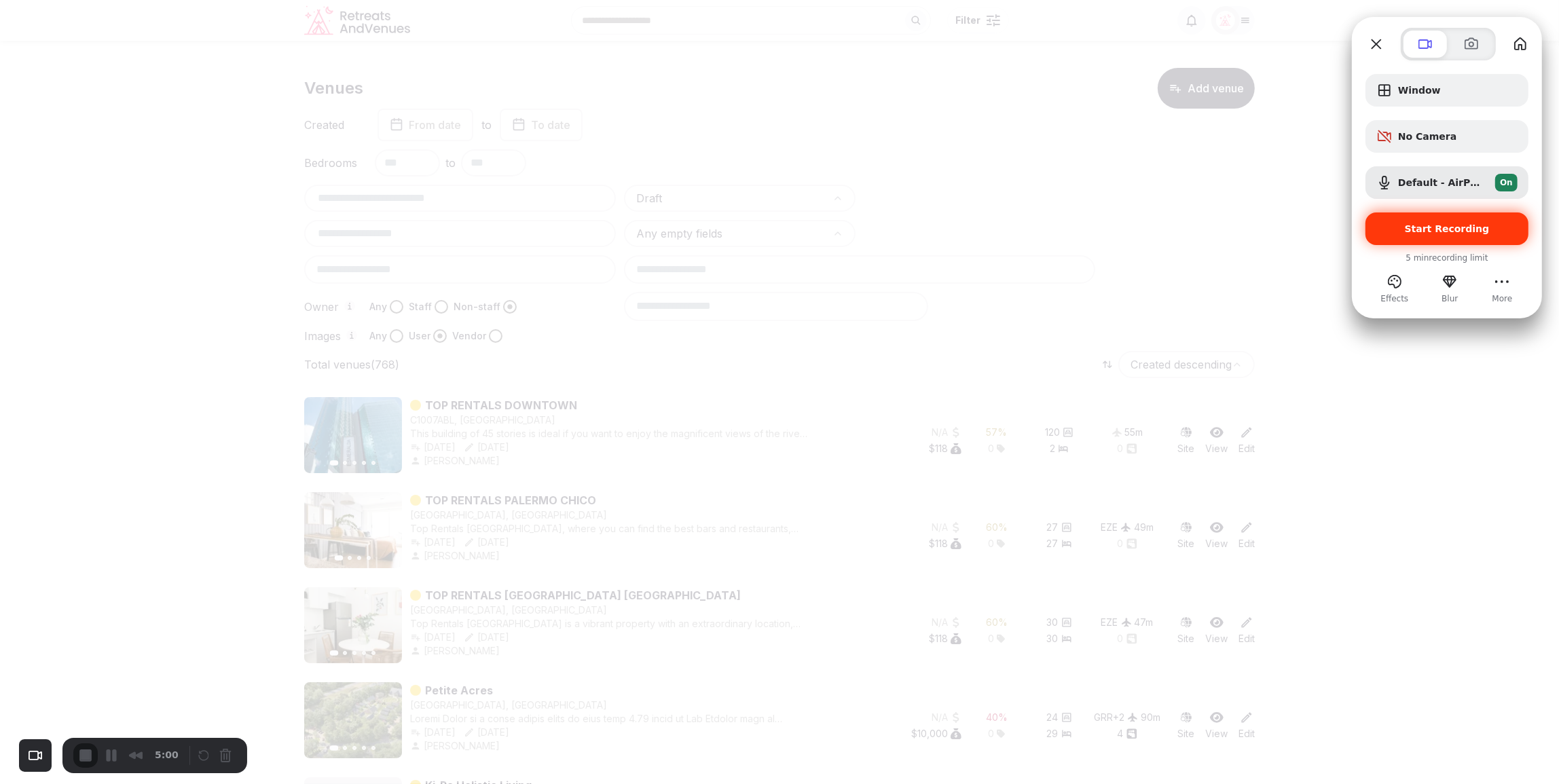
click at [1454, 224] on span "Start Recording" at bounding box center [1447, 228] width 85 height 11
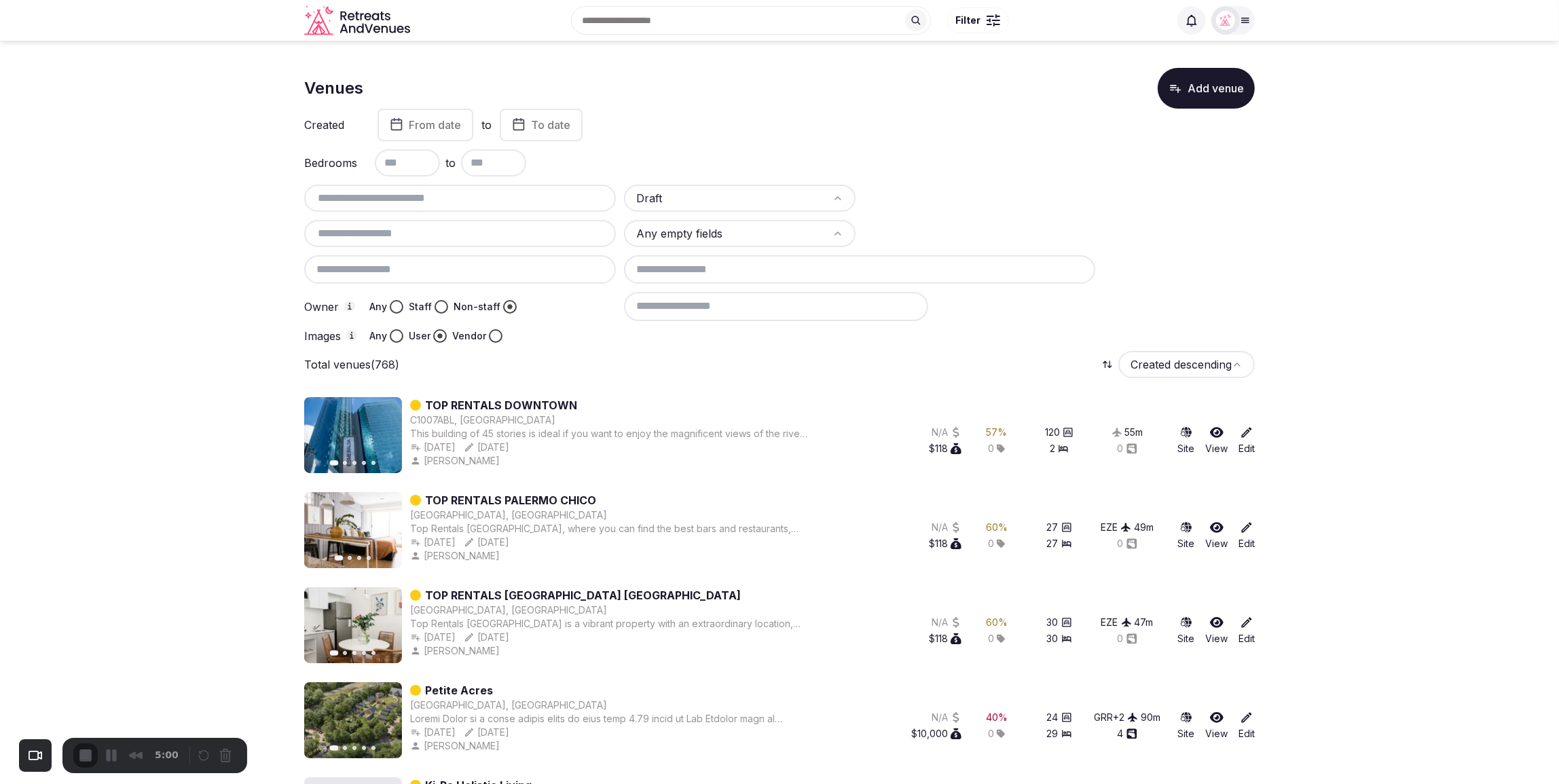
click at [635, 333] on div at bounding box center [938, 336] width 630 height 13
click at [565, 356] on div "Total venues (768) Created descending" at bounding box center [780, 365] width 951 height 27
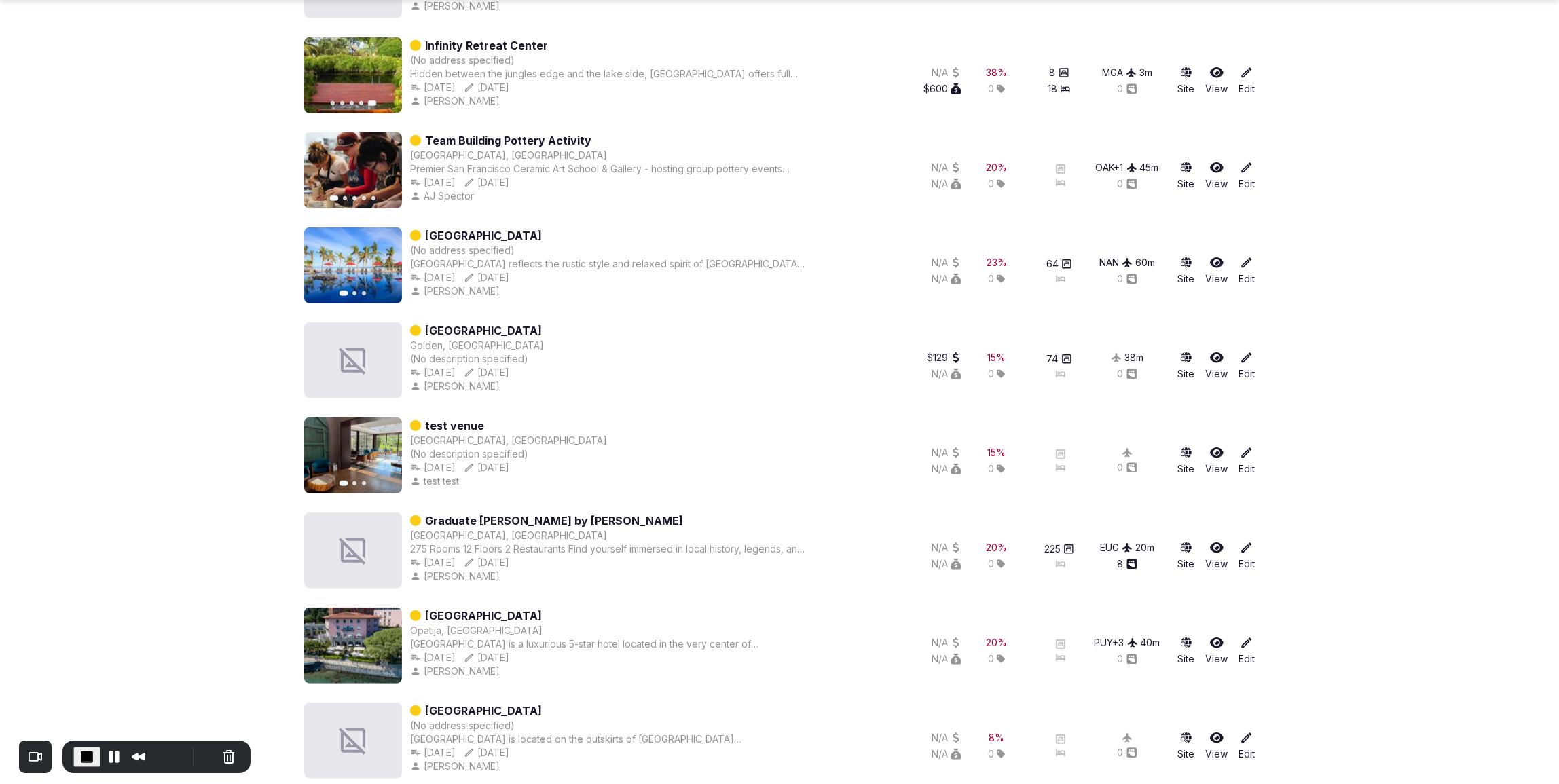
scroll to position [1122, 0]
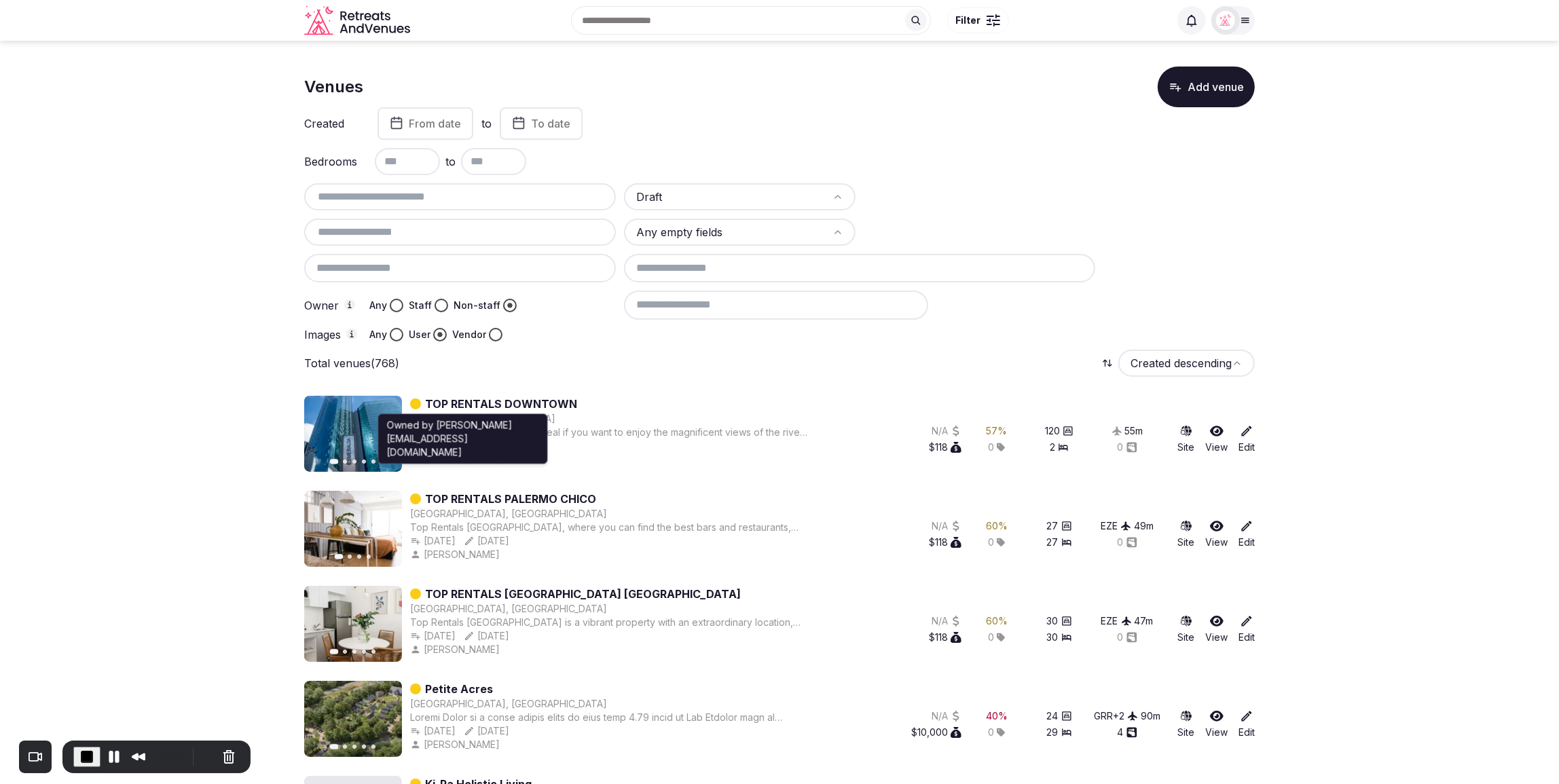
scroll to position [0, 0]
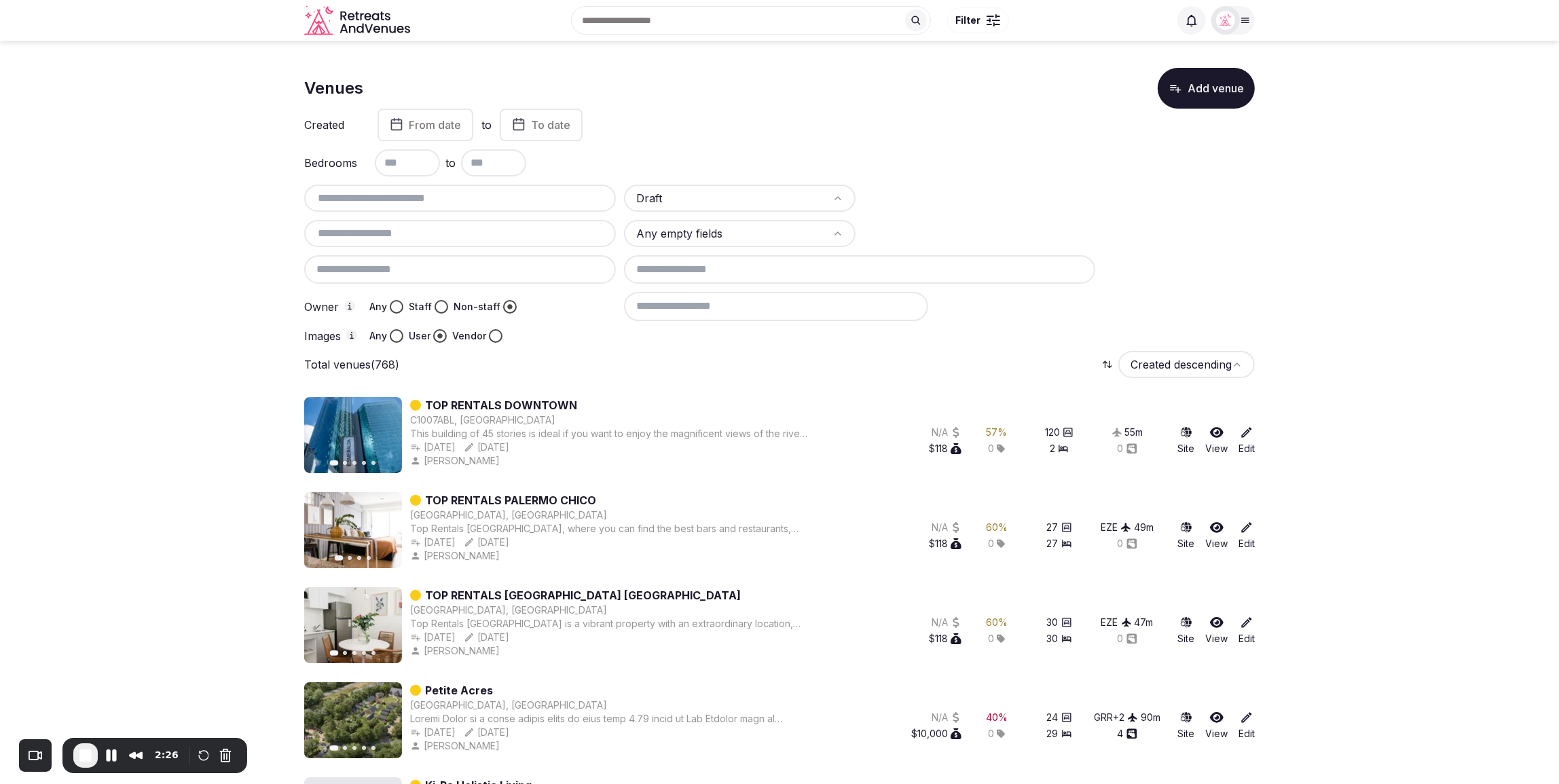
click at [961, 358] on div "Total venues (768) Created descending" at bounding box center [780, 365] width 951 height 27
click at [966, 337] on div at bounding box center [938, 336] width 630 height 13
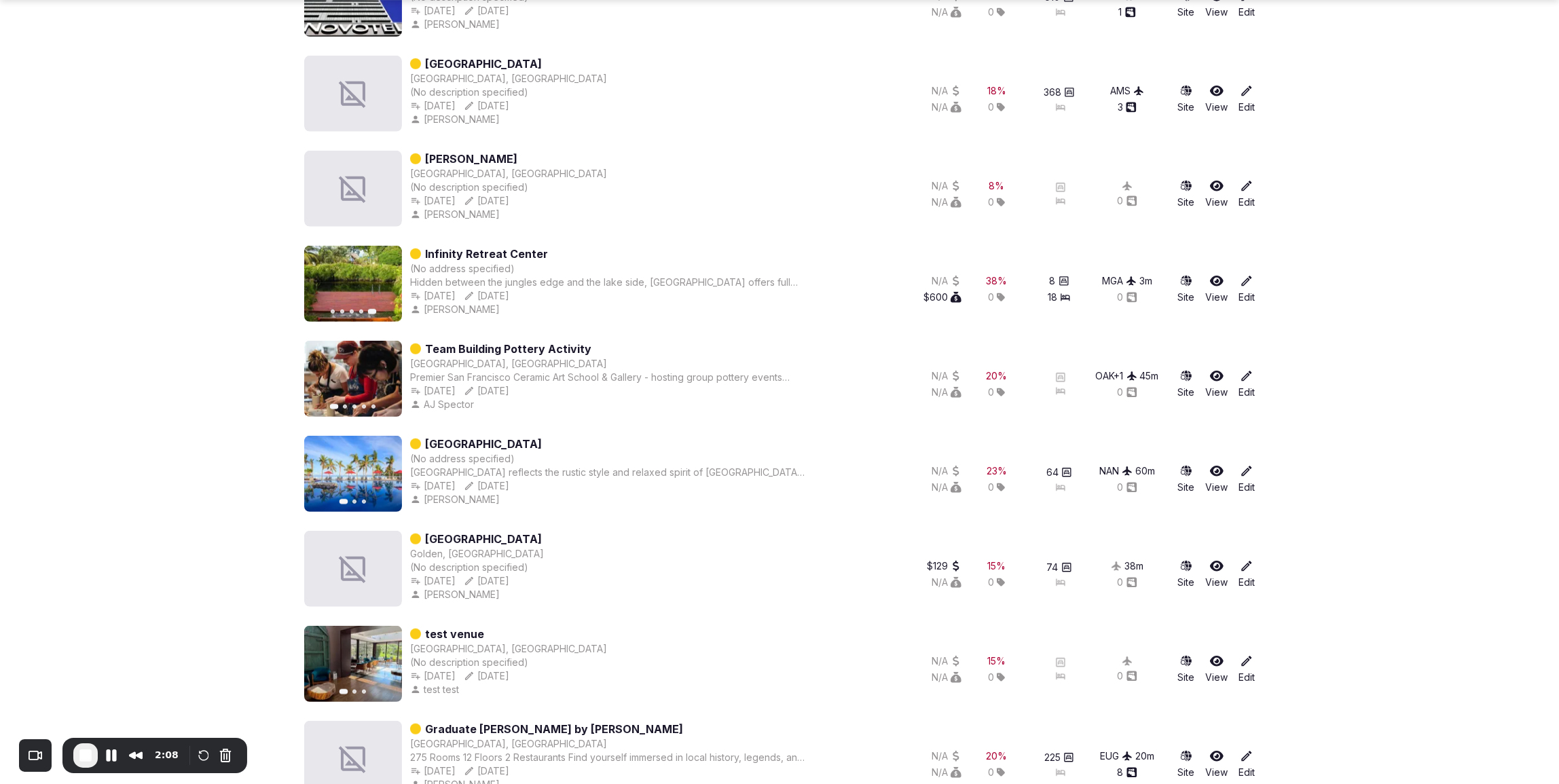
scroll to position [935, 0]
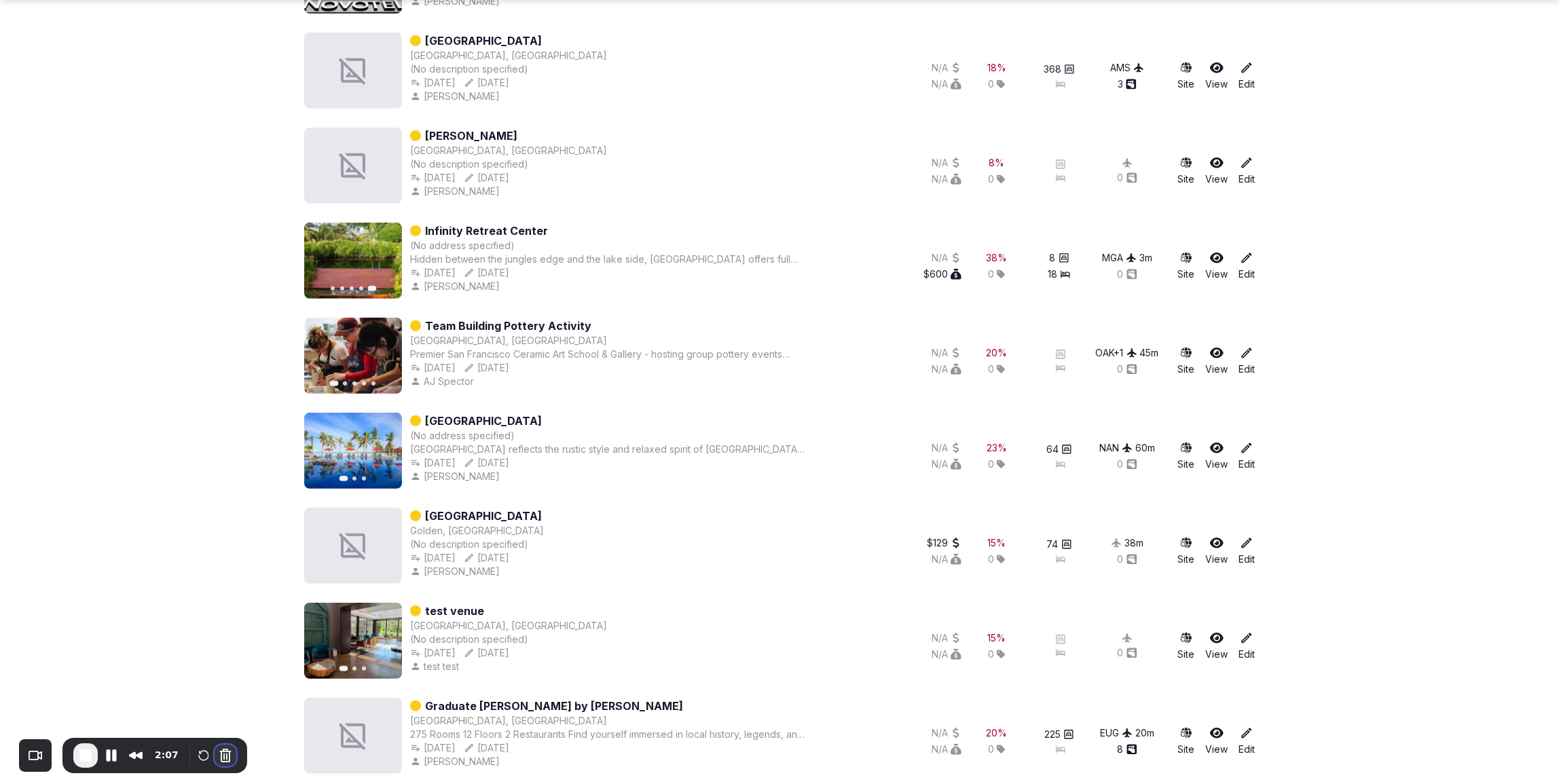
click at [222, 762] on button "Cancel Recording" at bounding box center [225, 755] width 22 height 22
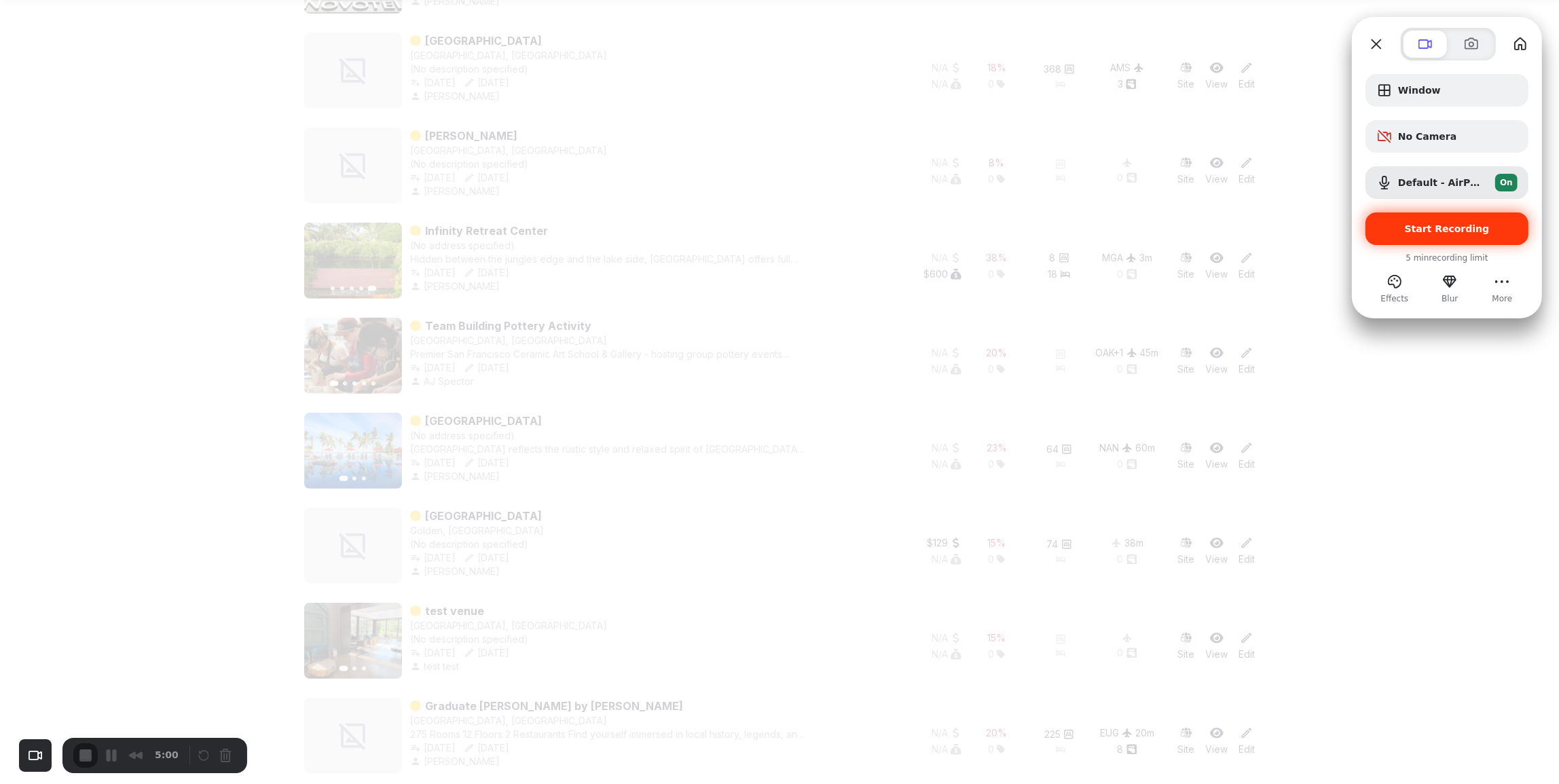
click at [1478, 232] on span "Start Recording" at bounding box center [1447, 228] width 85 height 11
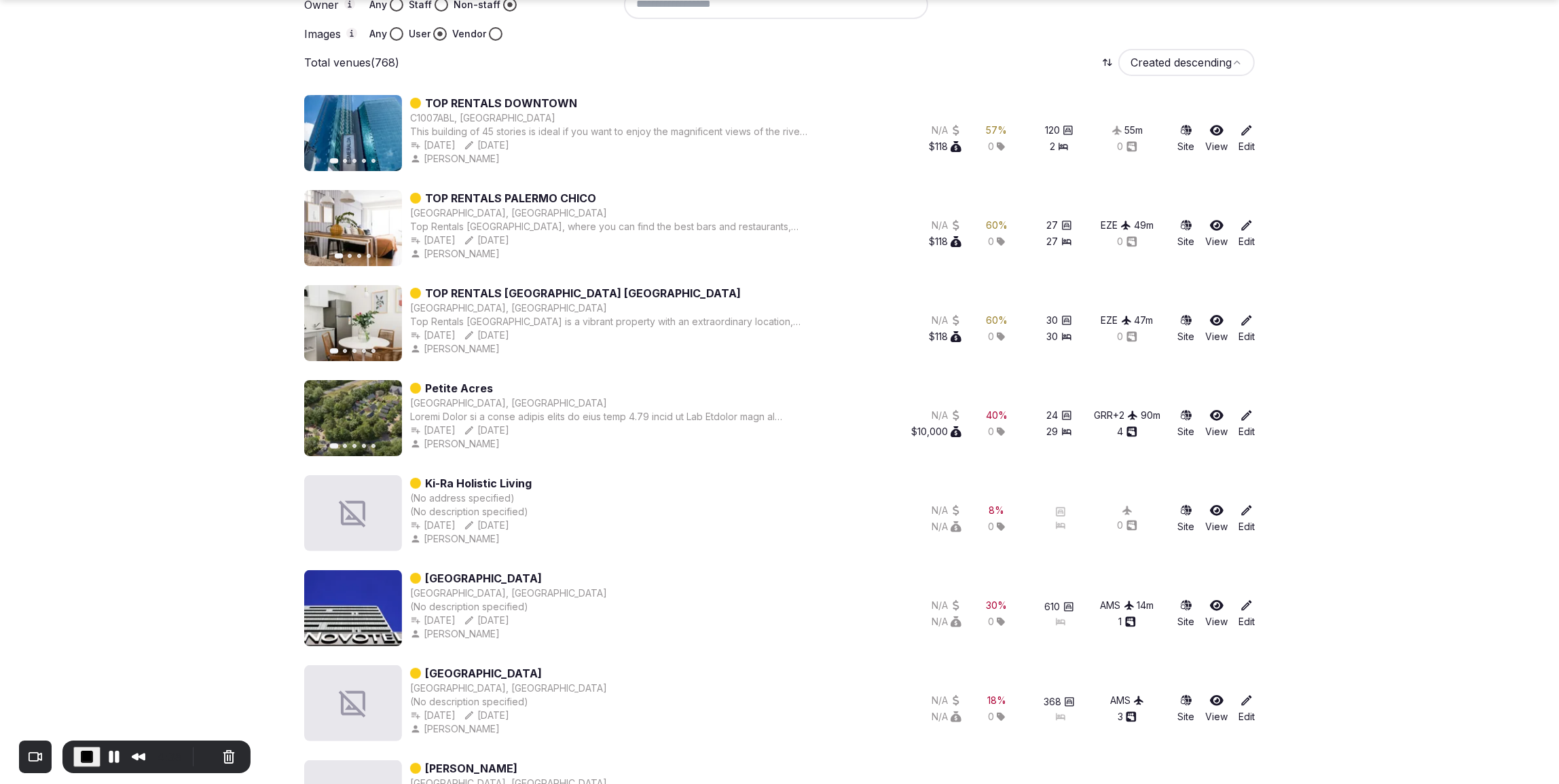
scroll to position [303, 0]
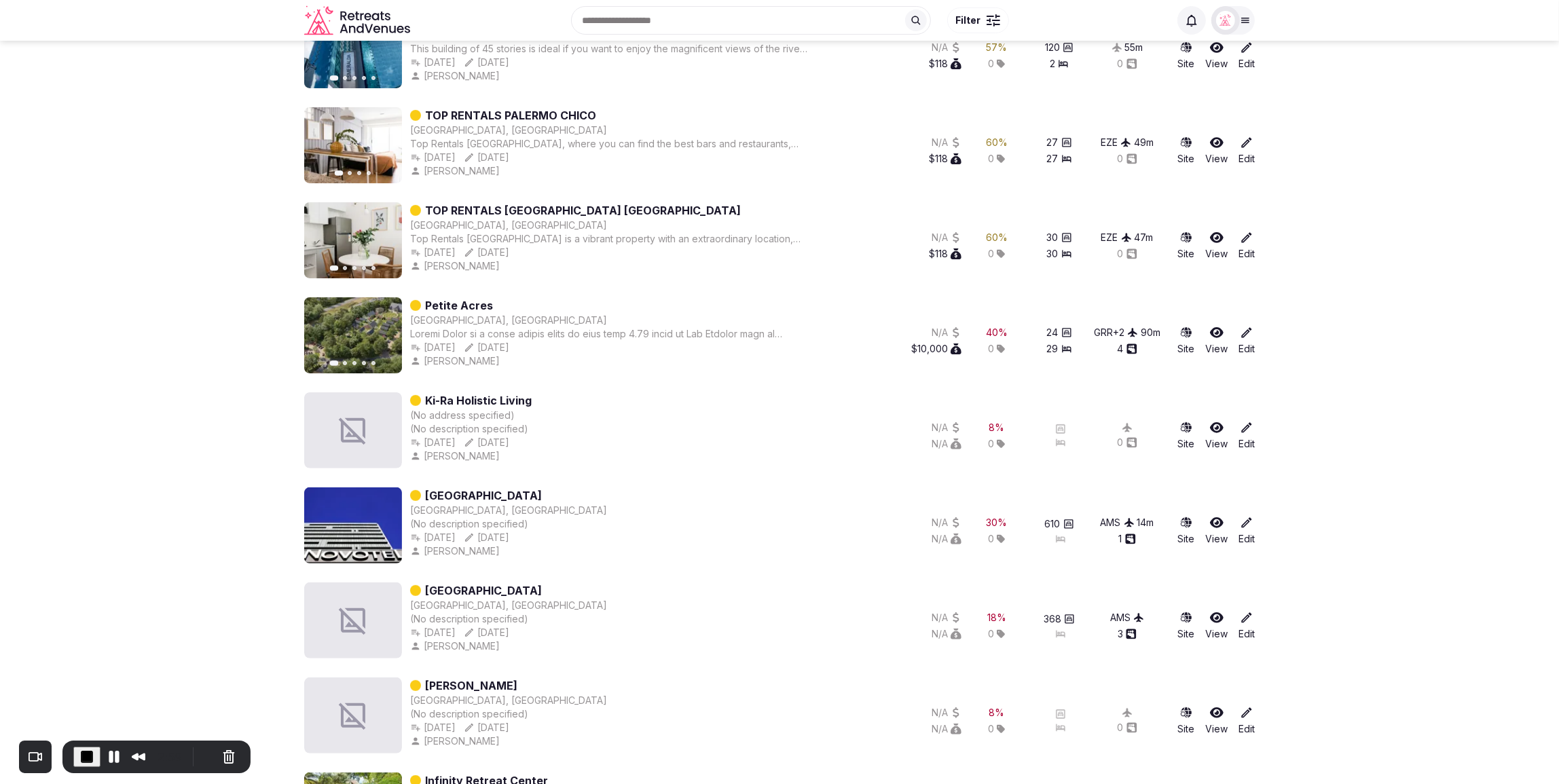
scroll to position [341, 0]
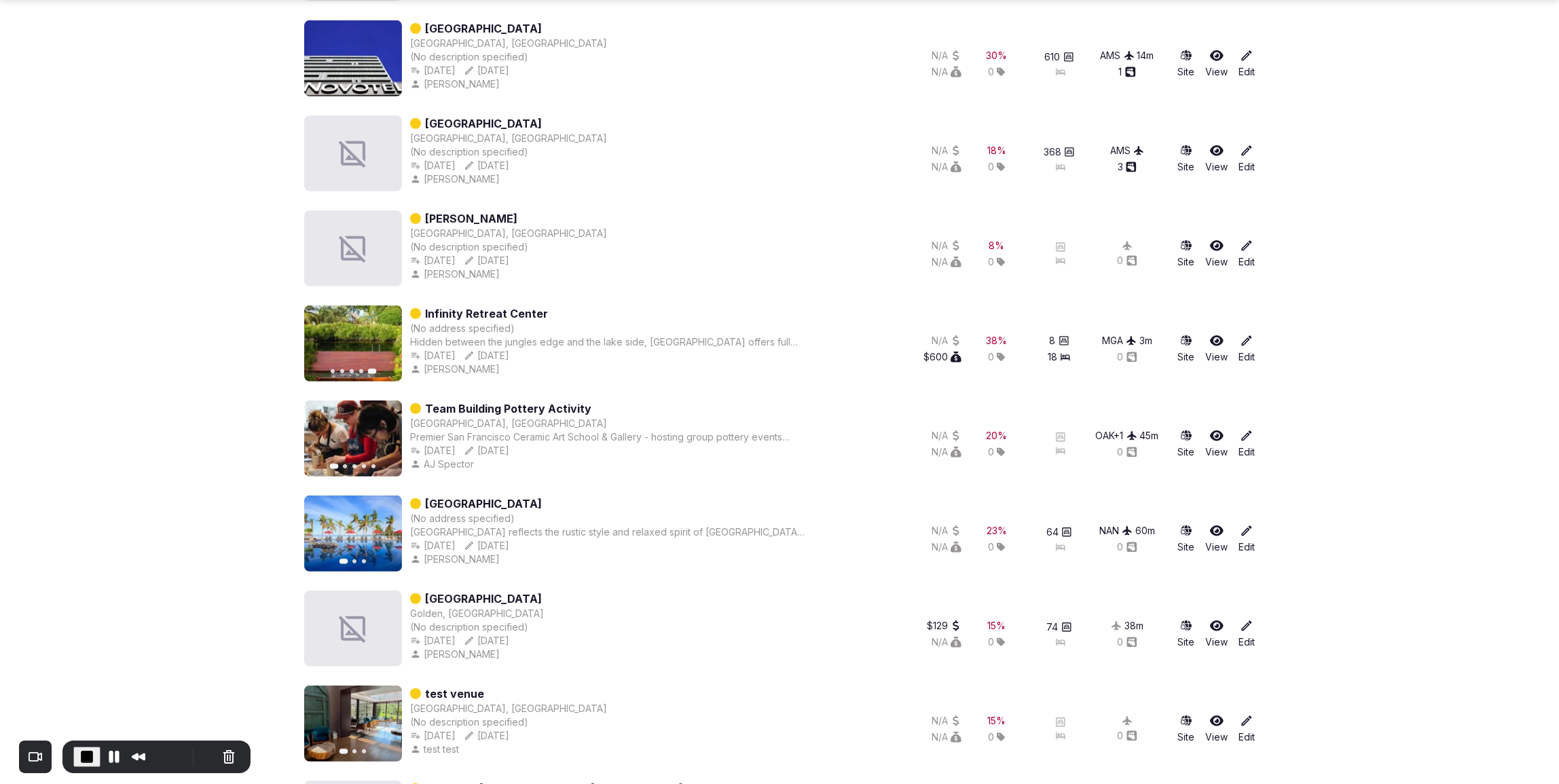
scroll to position [857, 0]
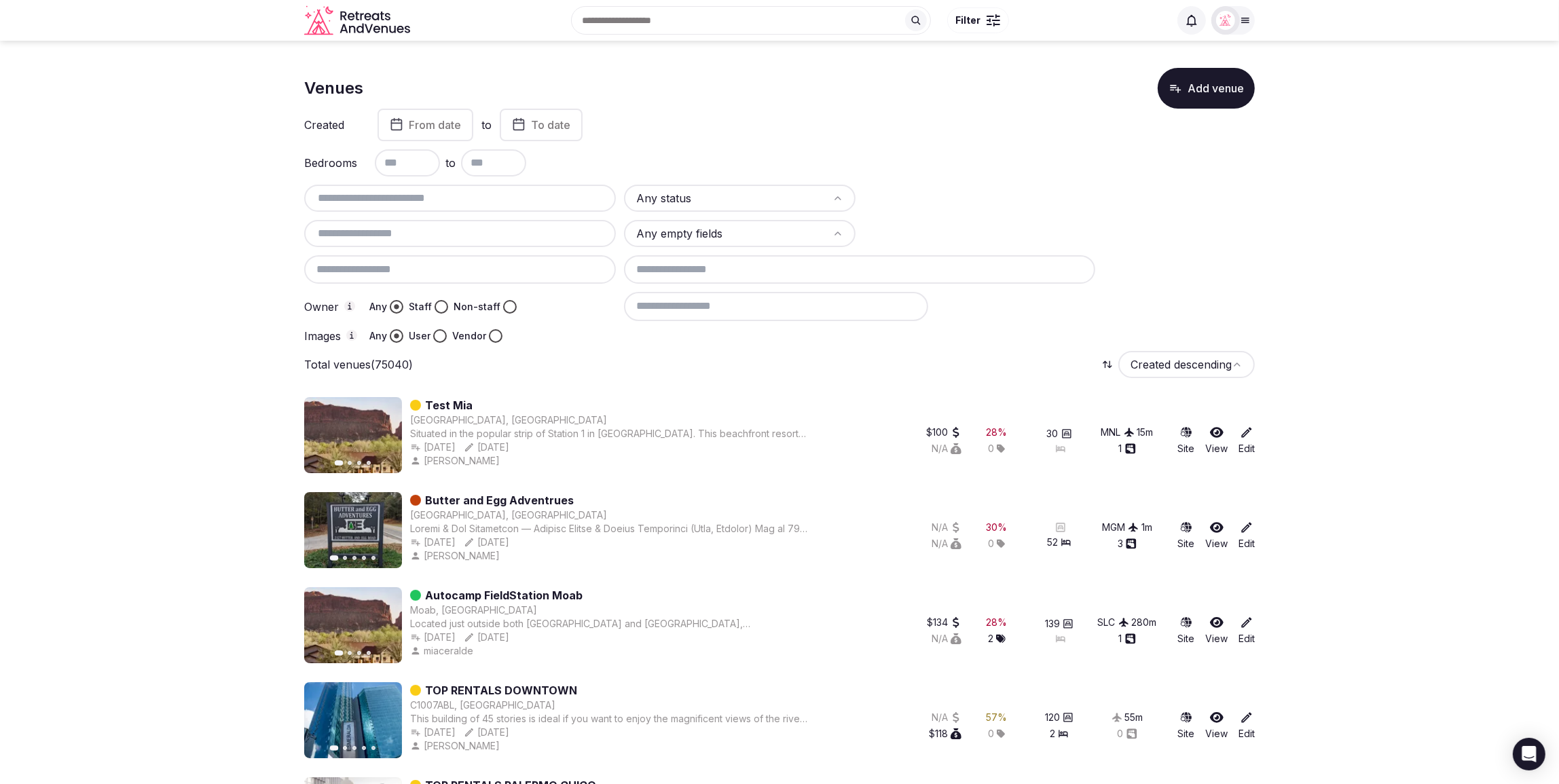
drag, startPoint x: 1320, startPoint y: 73, endPoint x: 1315, endPoint y: 85, distance: 13.0
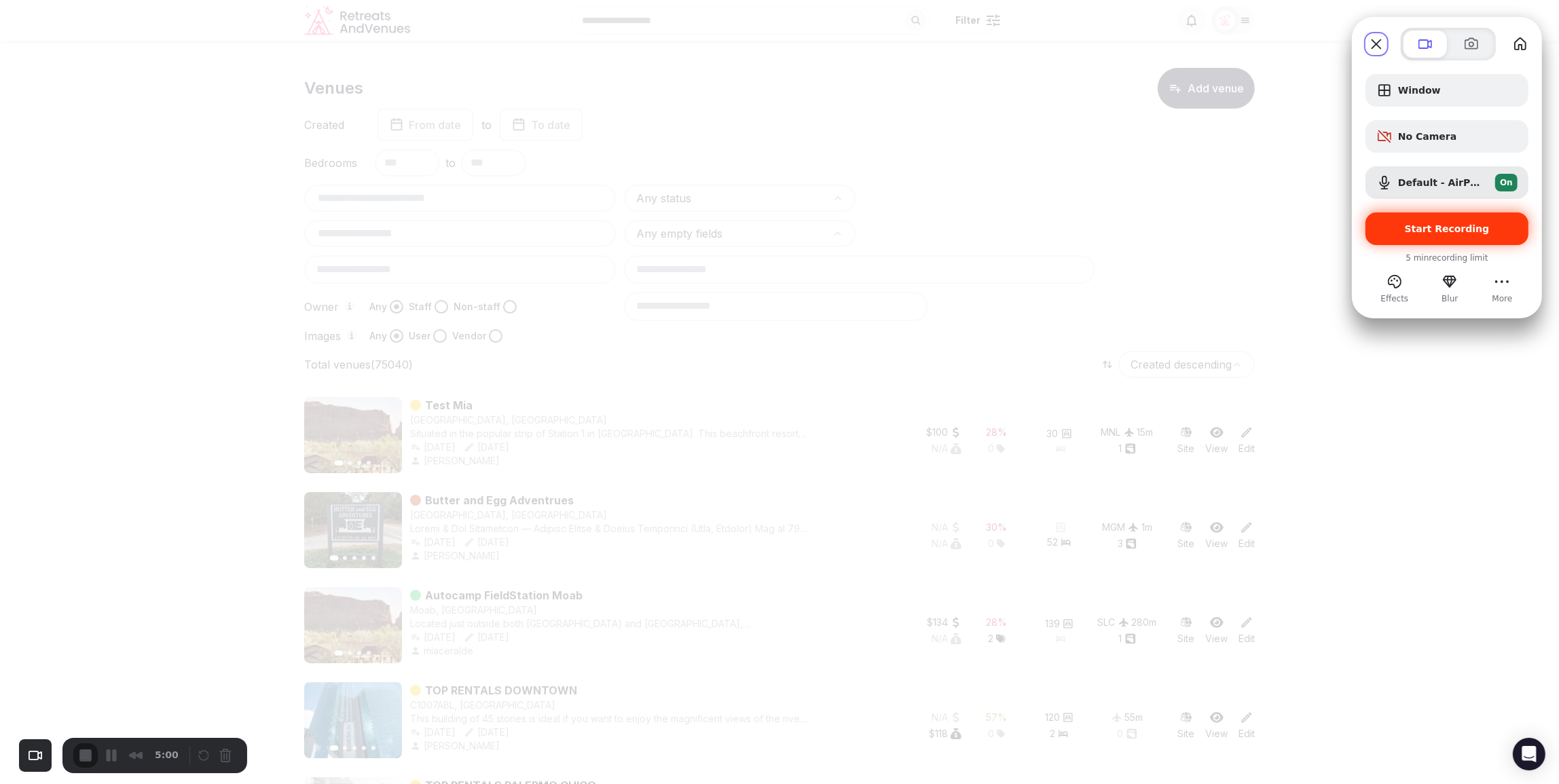
click at [1450, 217] on div "Start Recording" at bounding box center [1446, 229] width 163 height 33
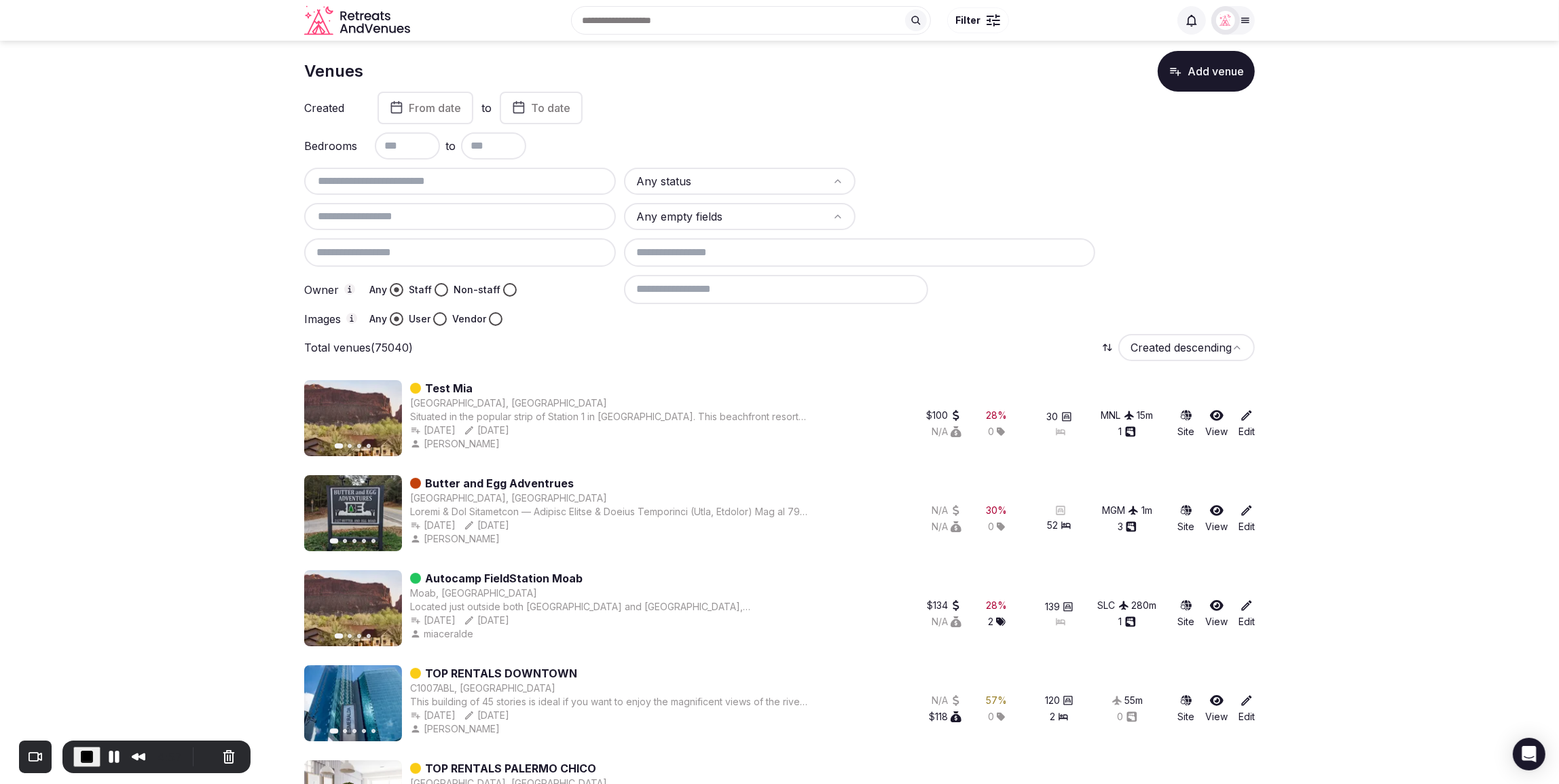
scroll to position [24, 0]
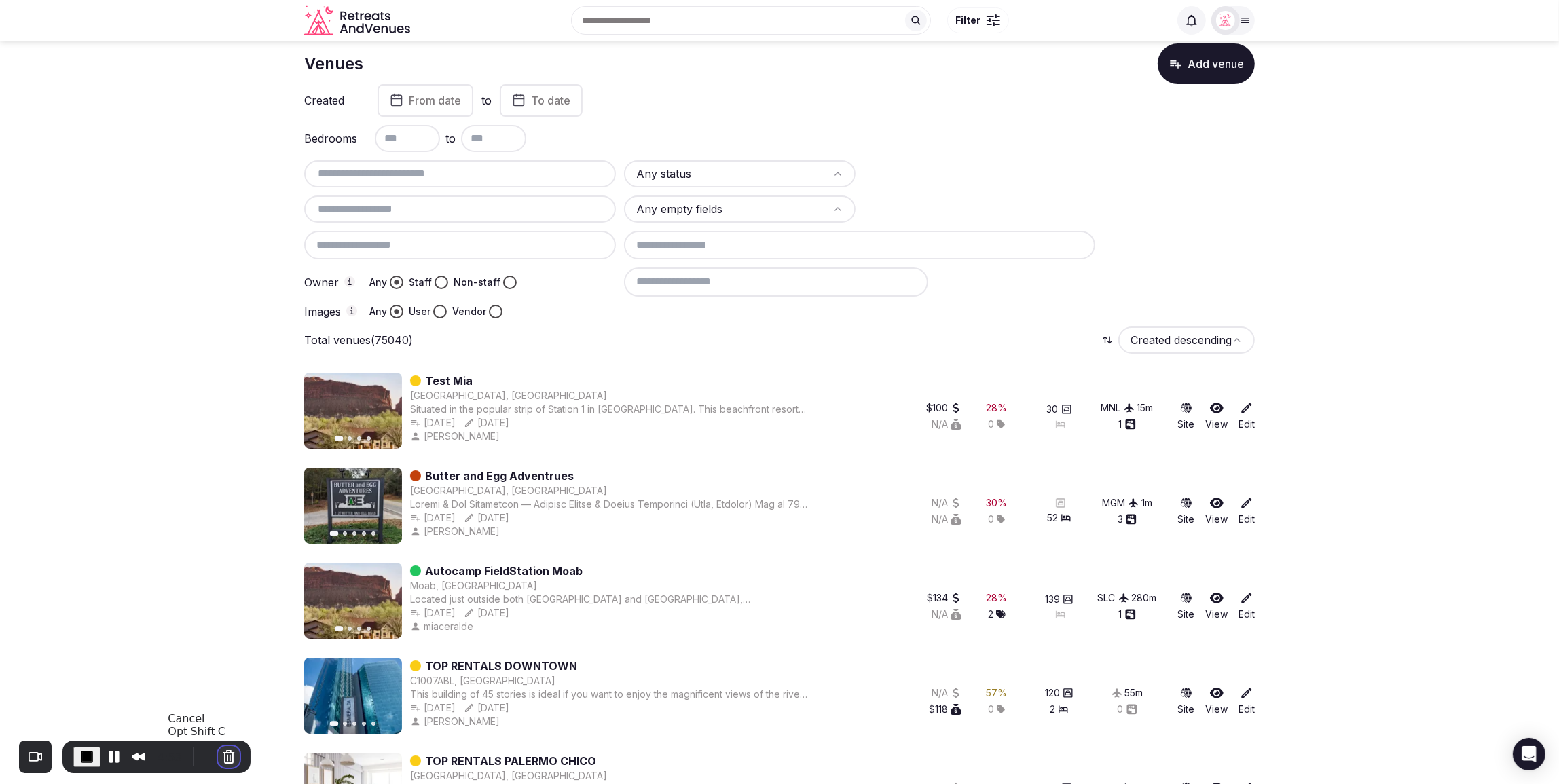
click at [219, 752] on button "Cancel Recording" at bounding box center [228, 756] width 22 height 22
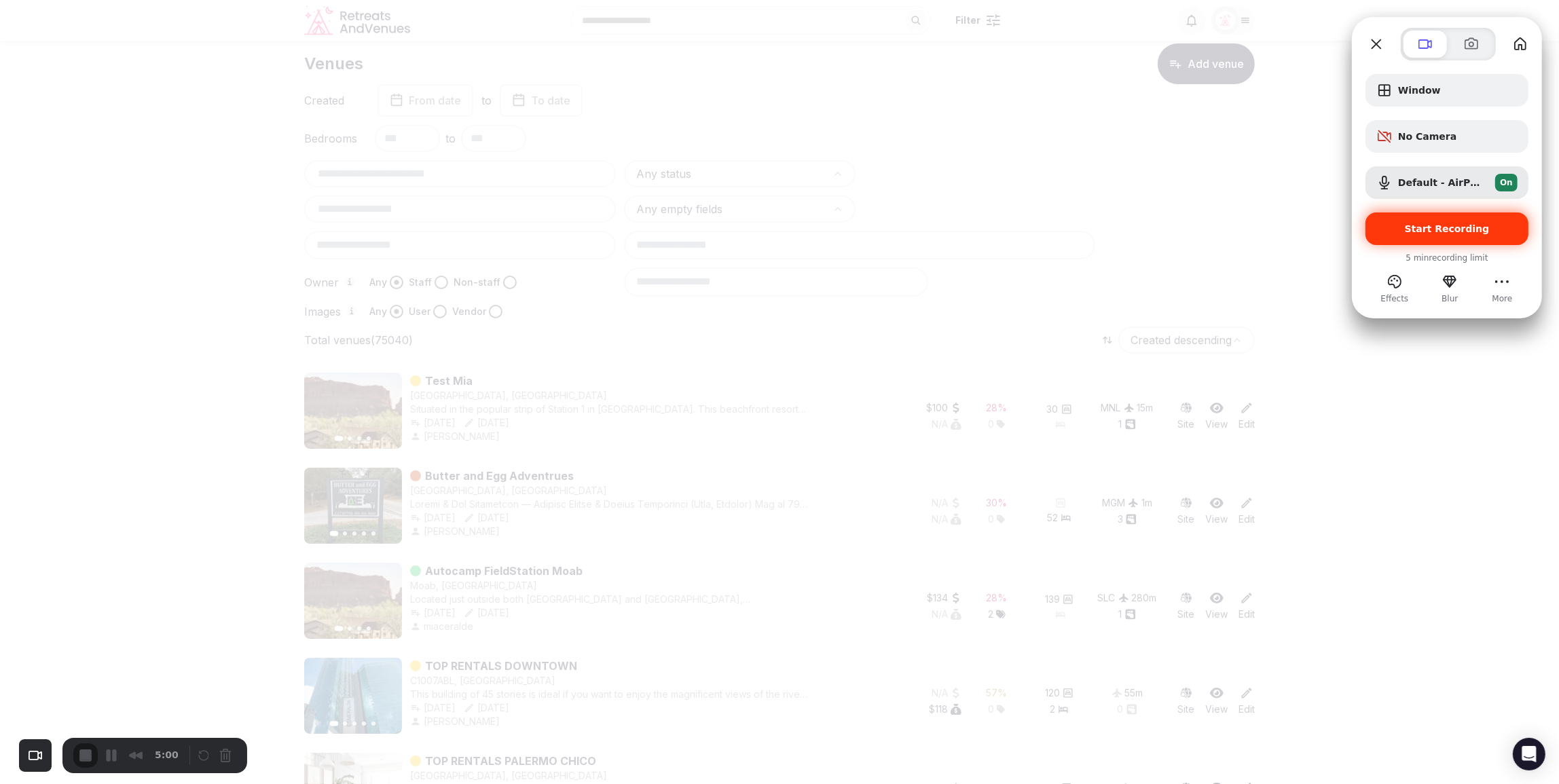
click at [1475, 231] on span "Start Recording" at bounding box center [1447, 228] width 85 height 11
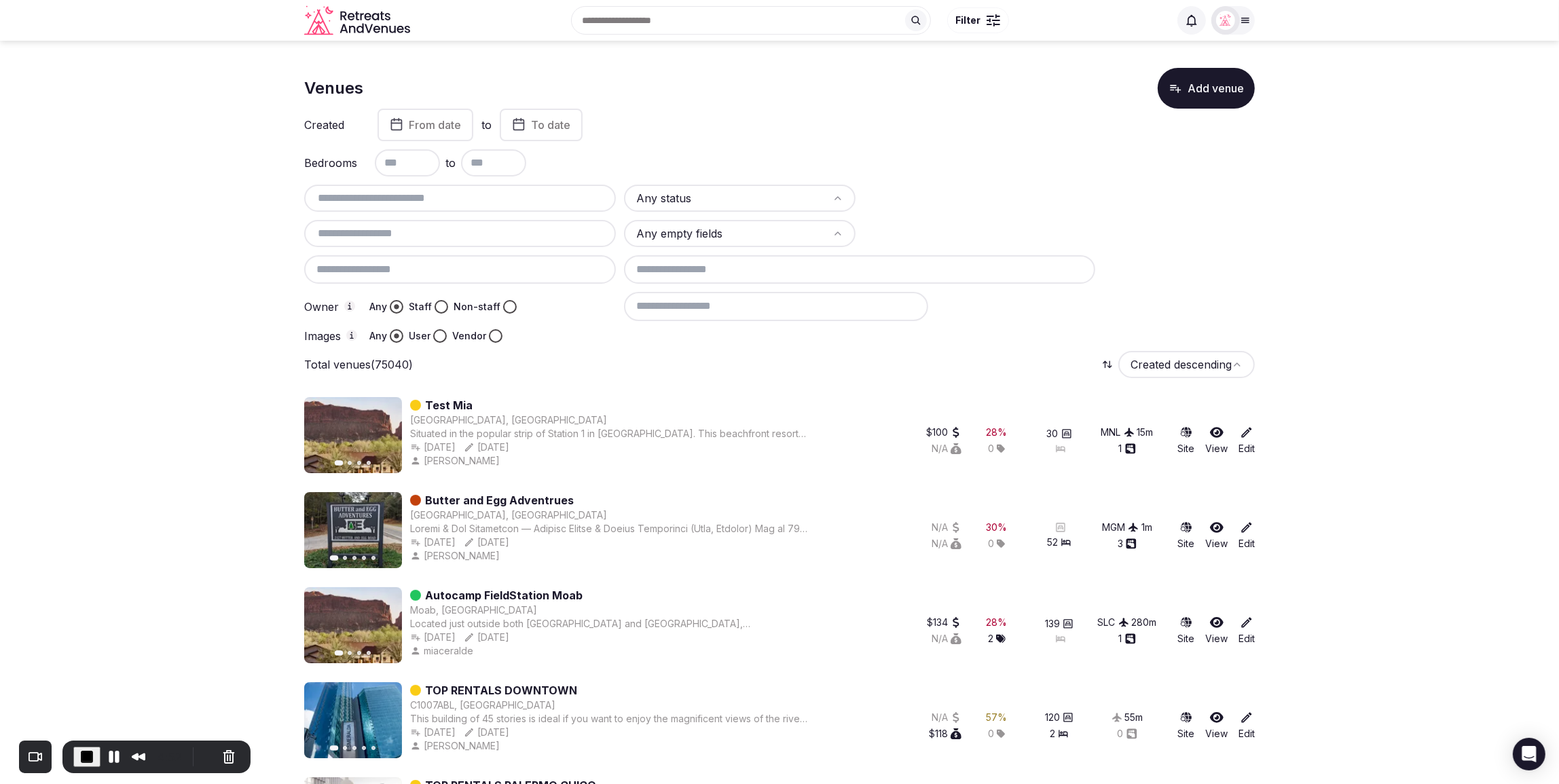
click at [762, 195] on html "Search Popular Destinations [GEOGRAPHIC_DATA], [GEOGRAPHIC_DATA] [GEOGRAPHIC_DA…" at bounding box center [780, 392] width 1559 height 784
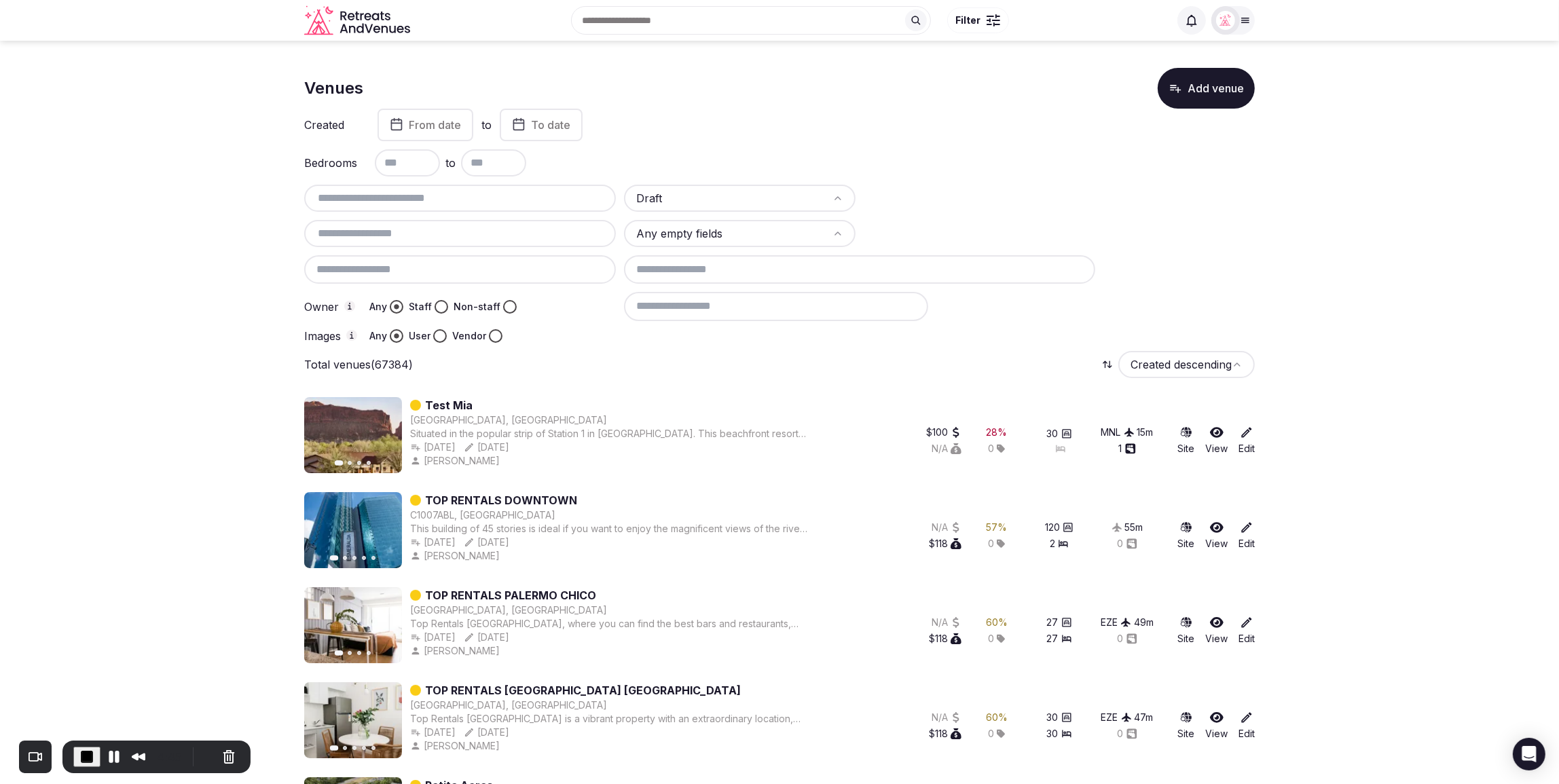
click at [498, 300] on div "Non-staff" at bounding box center [485, 307] width 64 height 13
click at [504, 306] on button "Non-staff" at bounding box center [510, 307] width 13 height 13
click at [435, 336] on button "User" at bounding box center [440, 336] width 13 height 13
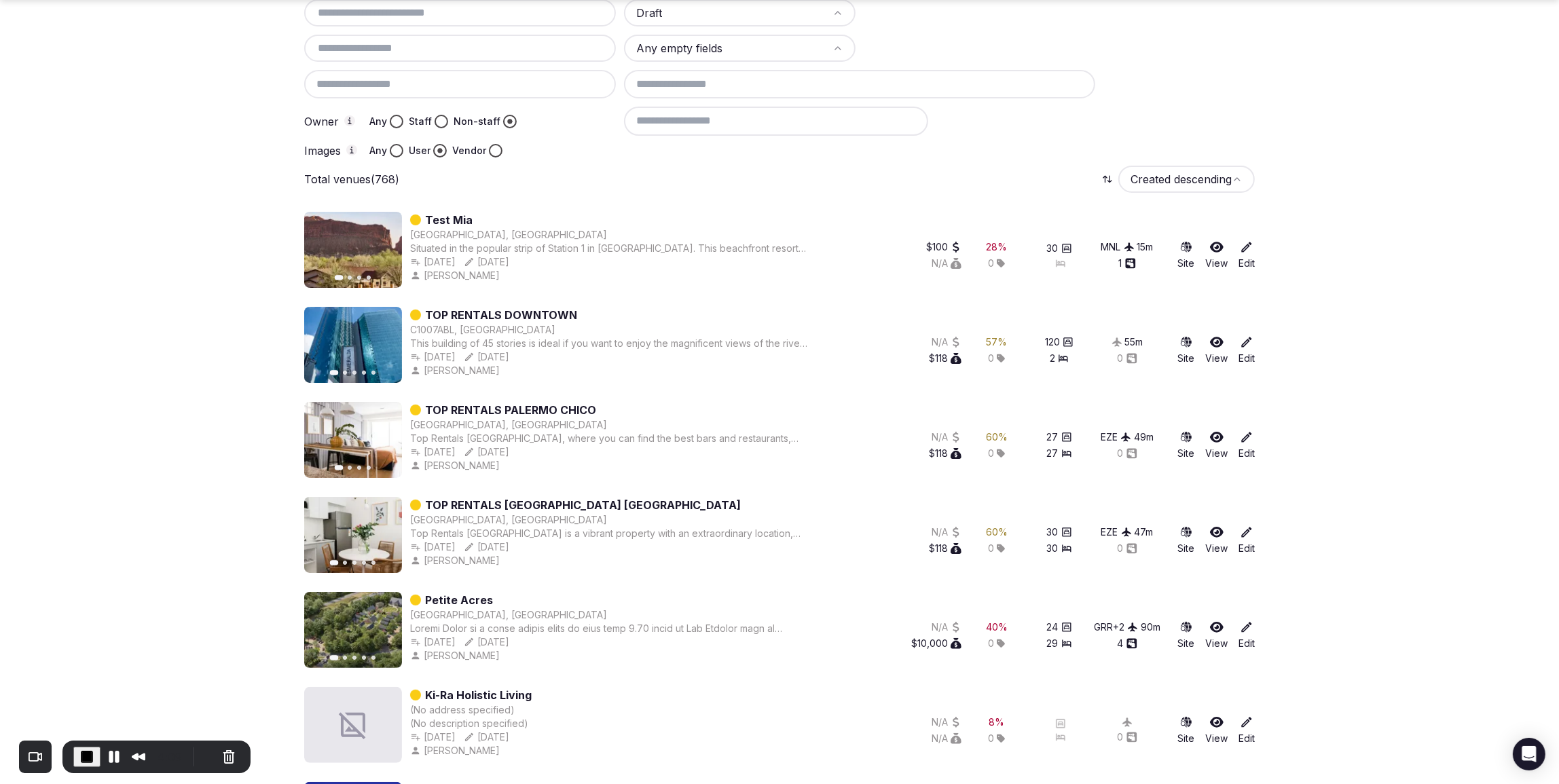
scroll to position [193, 0]
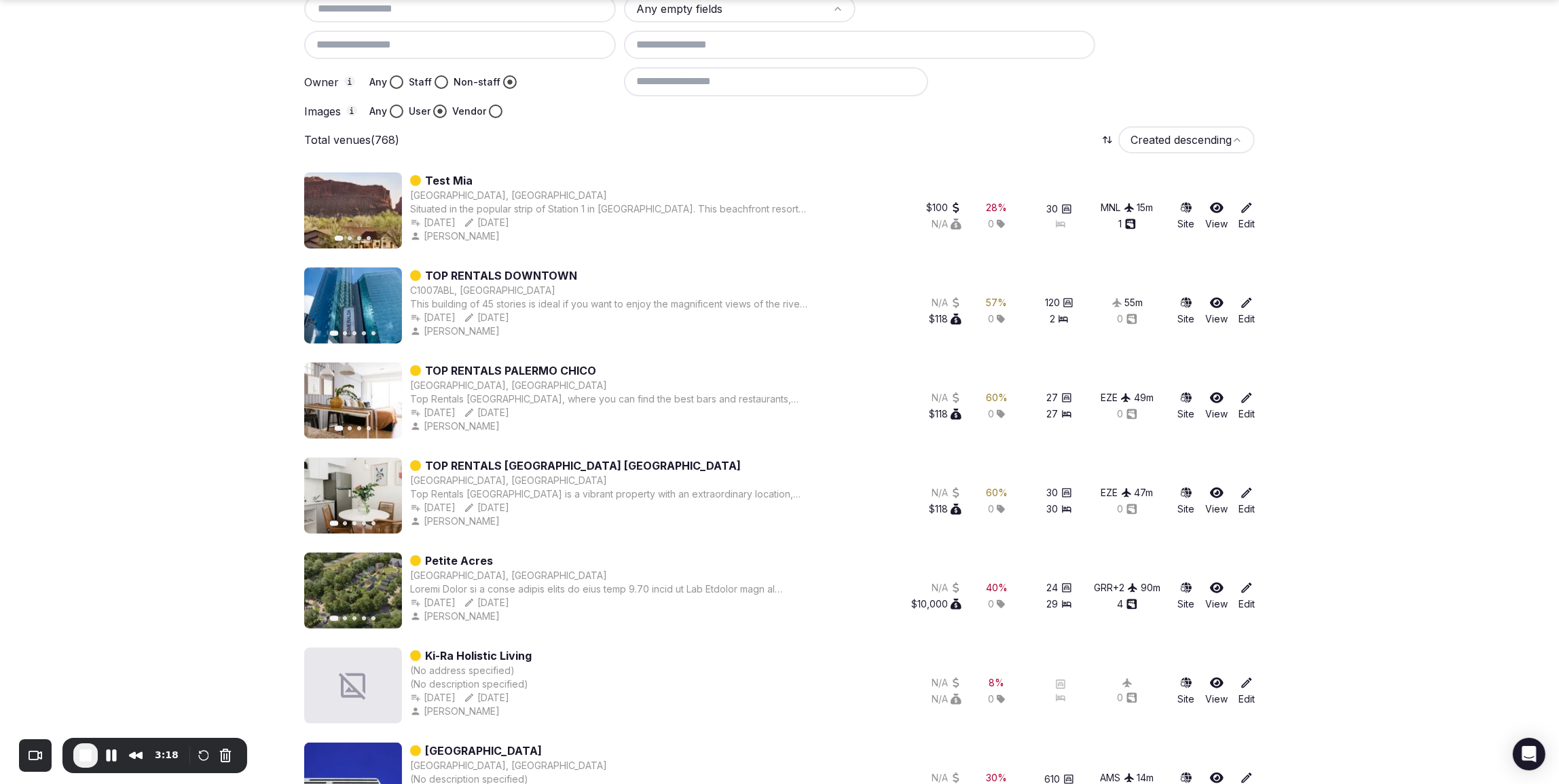
scroll to position [234, 0]
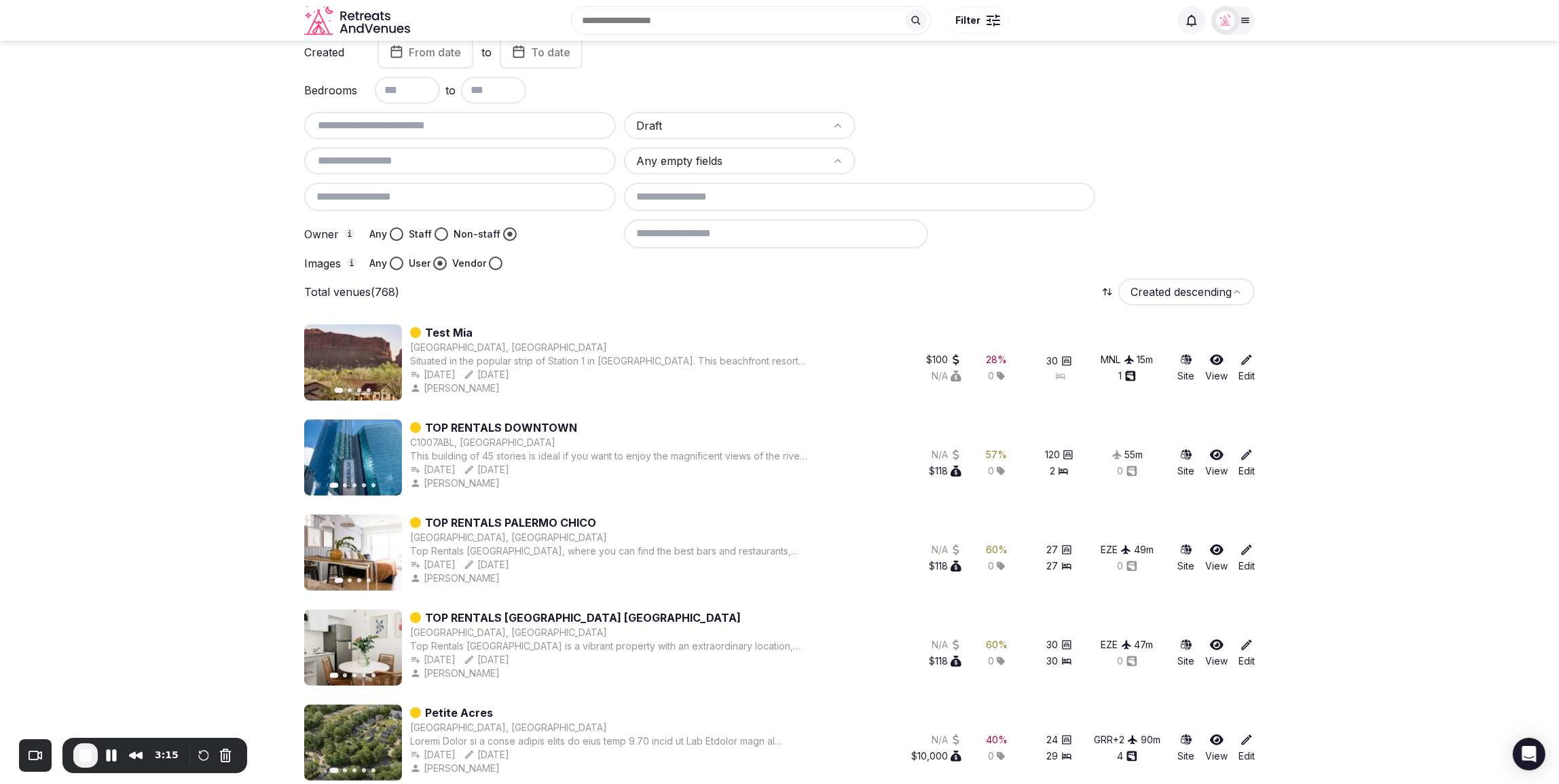
scroll to position [69, 0]
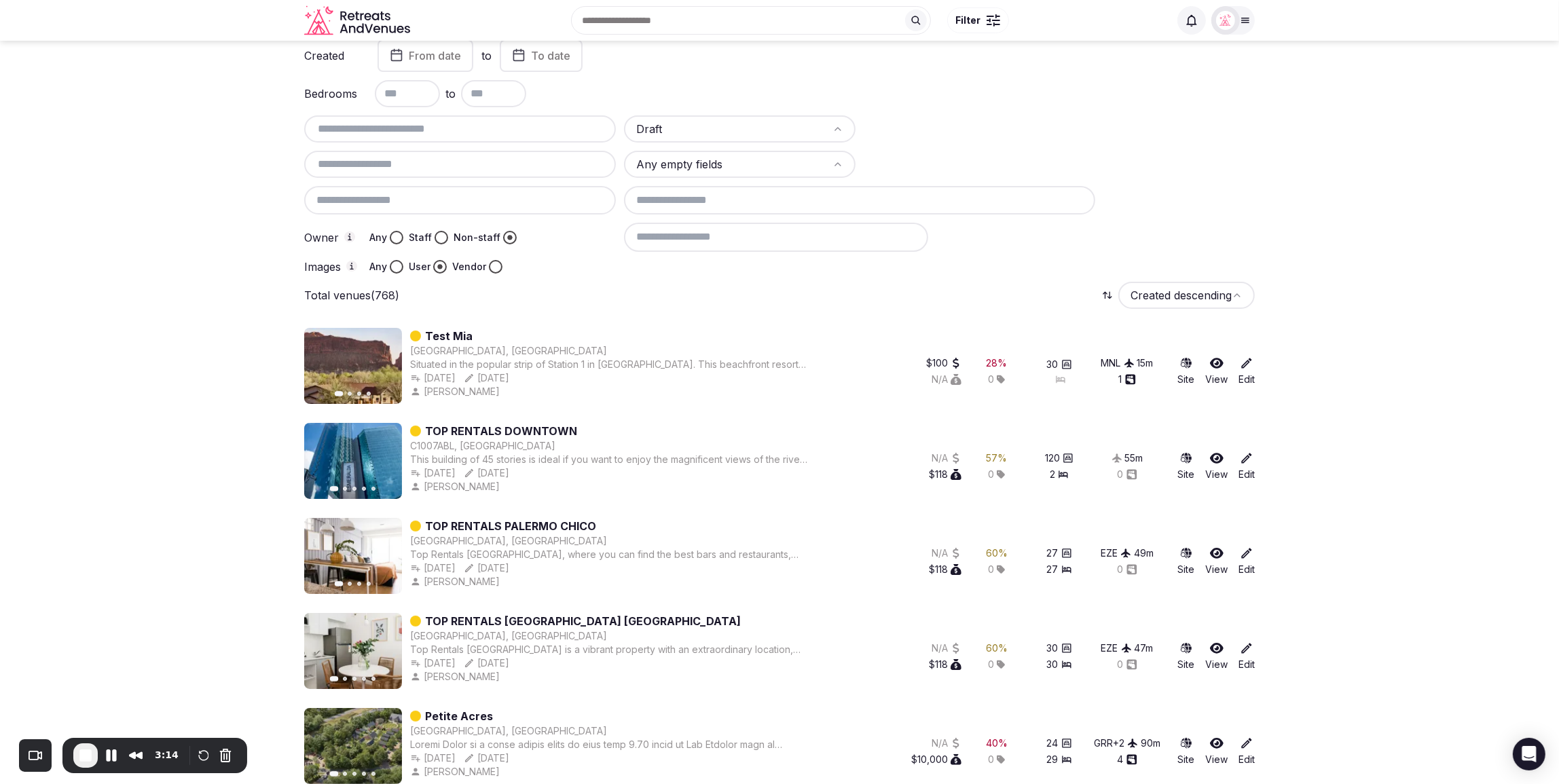
click at [1230, 222] on div at bounding box center [938, 237] width 630 height 29
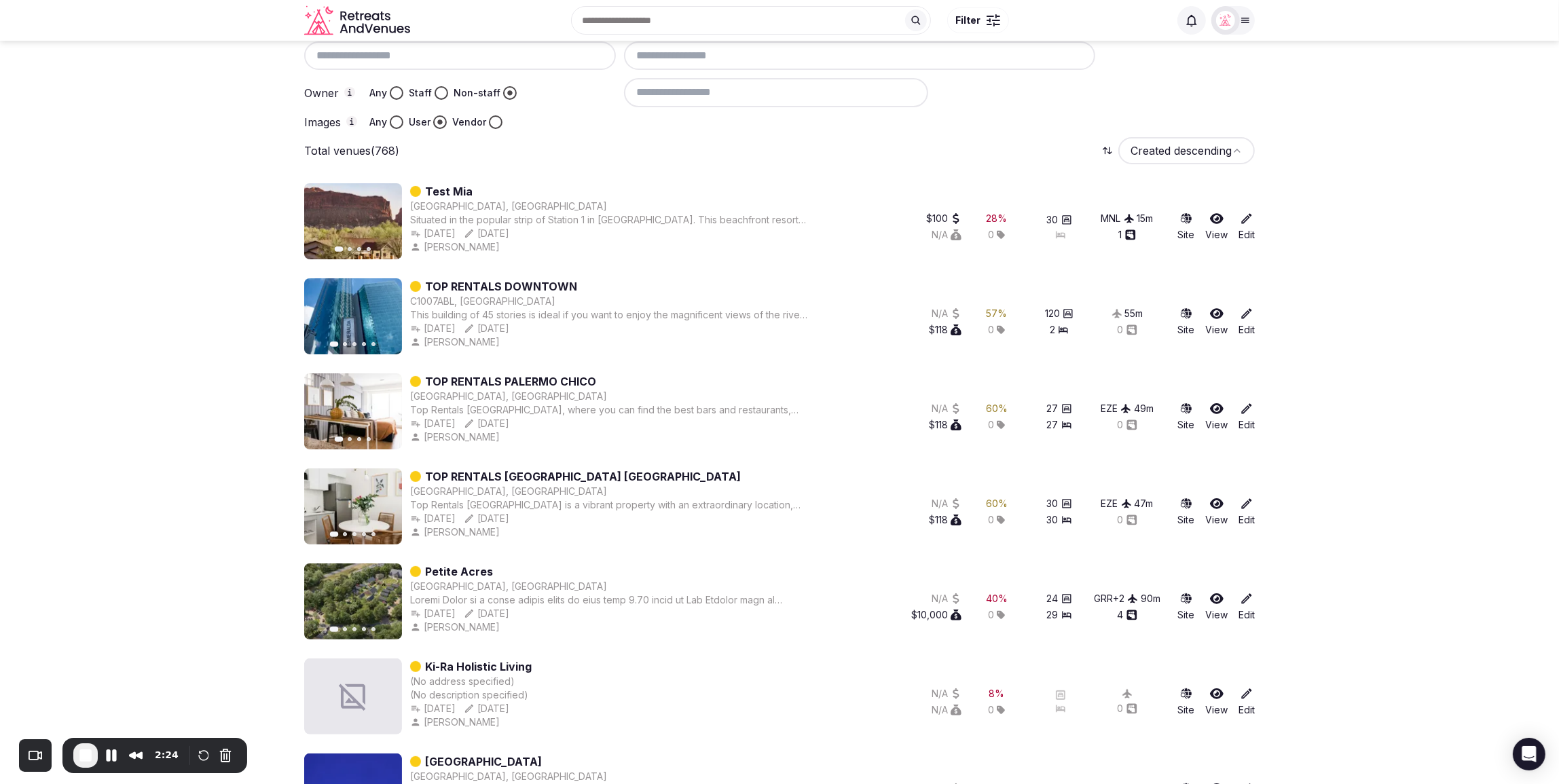
scroll to position [202, 0]
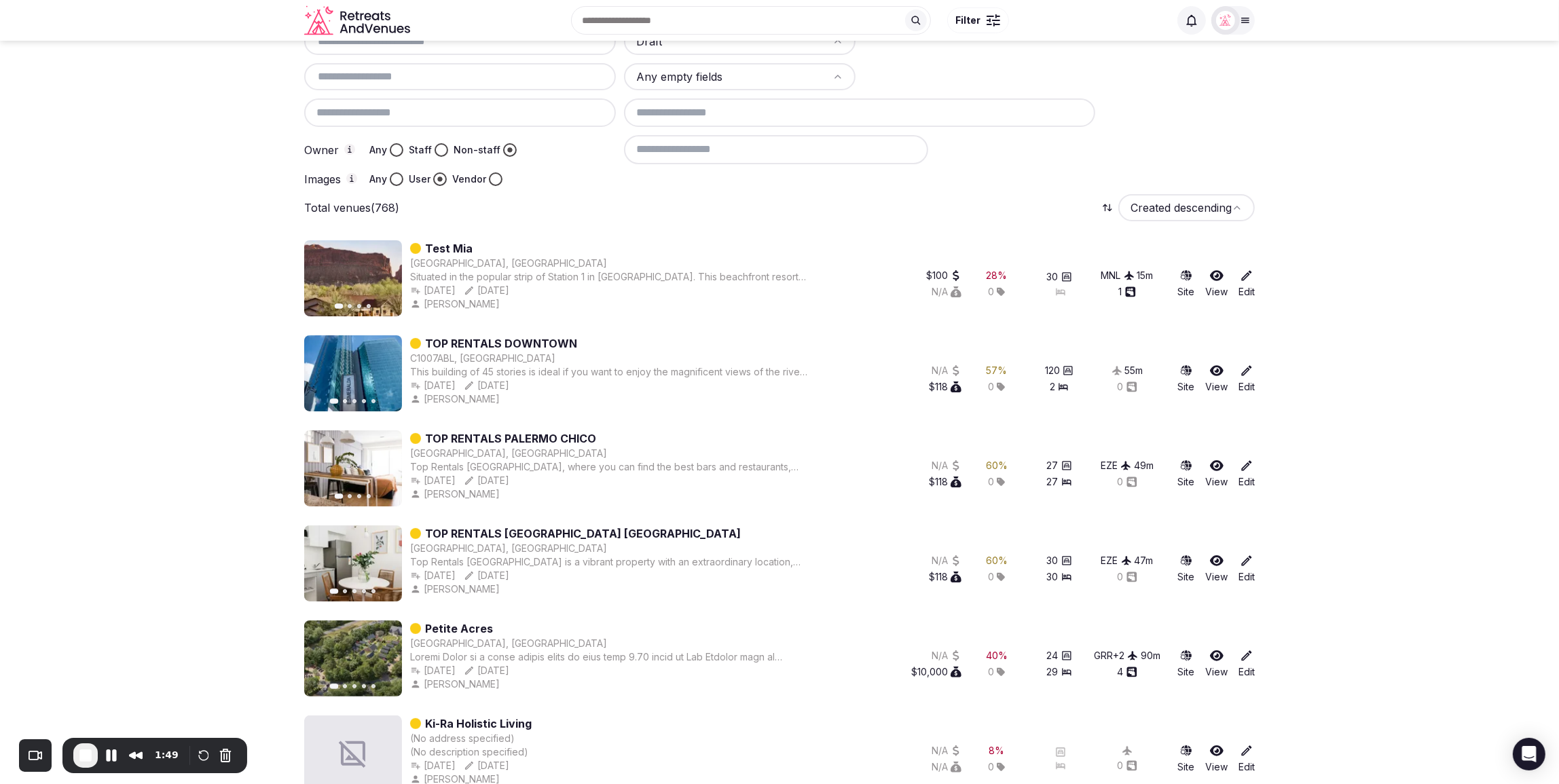
scroll to position [153, 0]
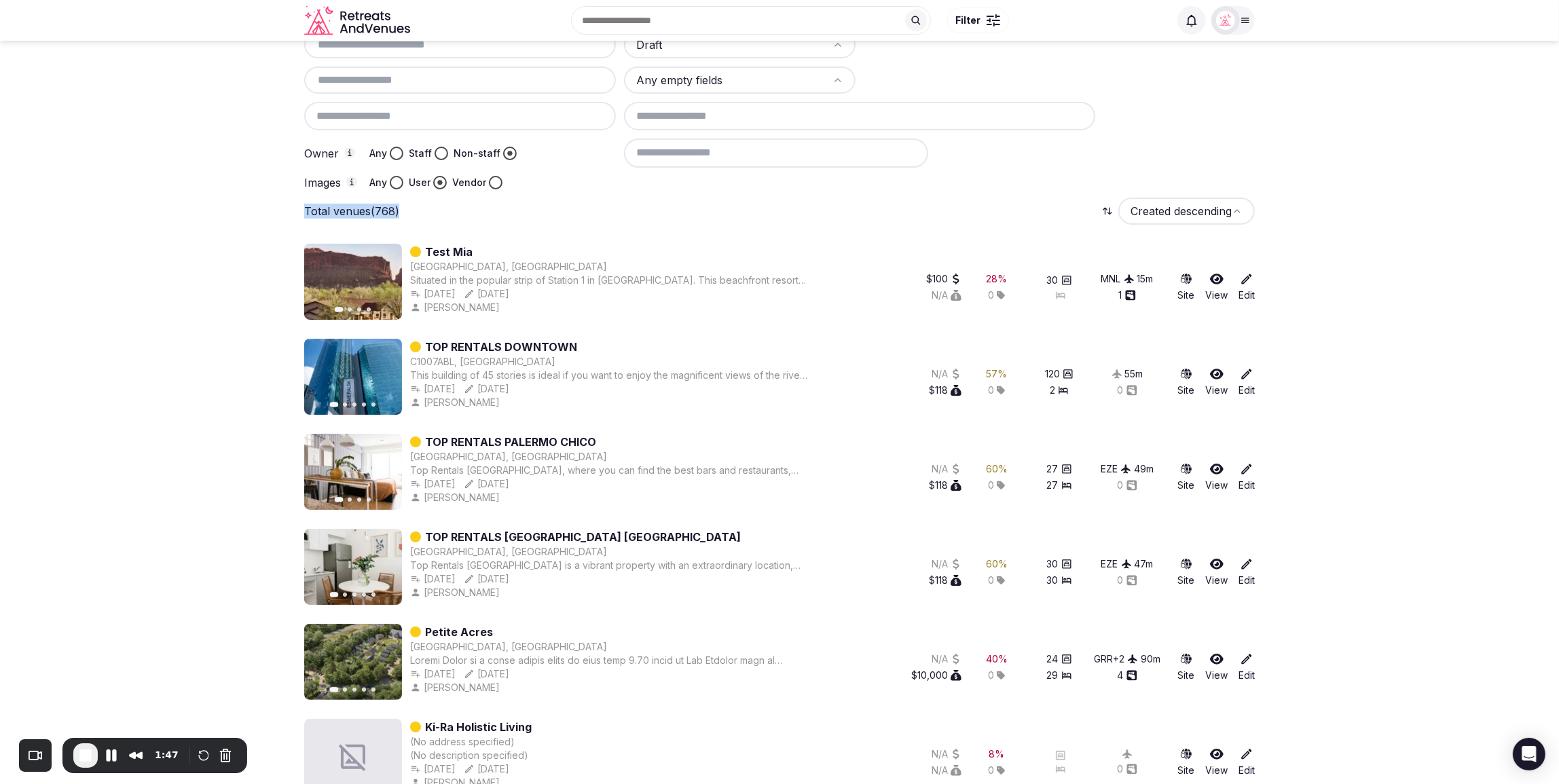
drag, startPoint x: 409, startPoint y: 211, endPoint x: 275, endPoint y: 209, distance: 134.0
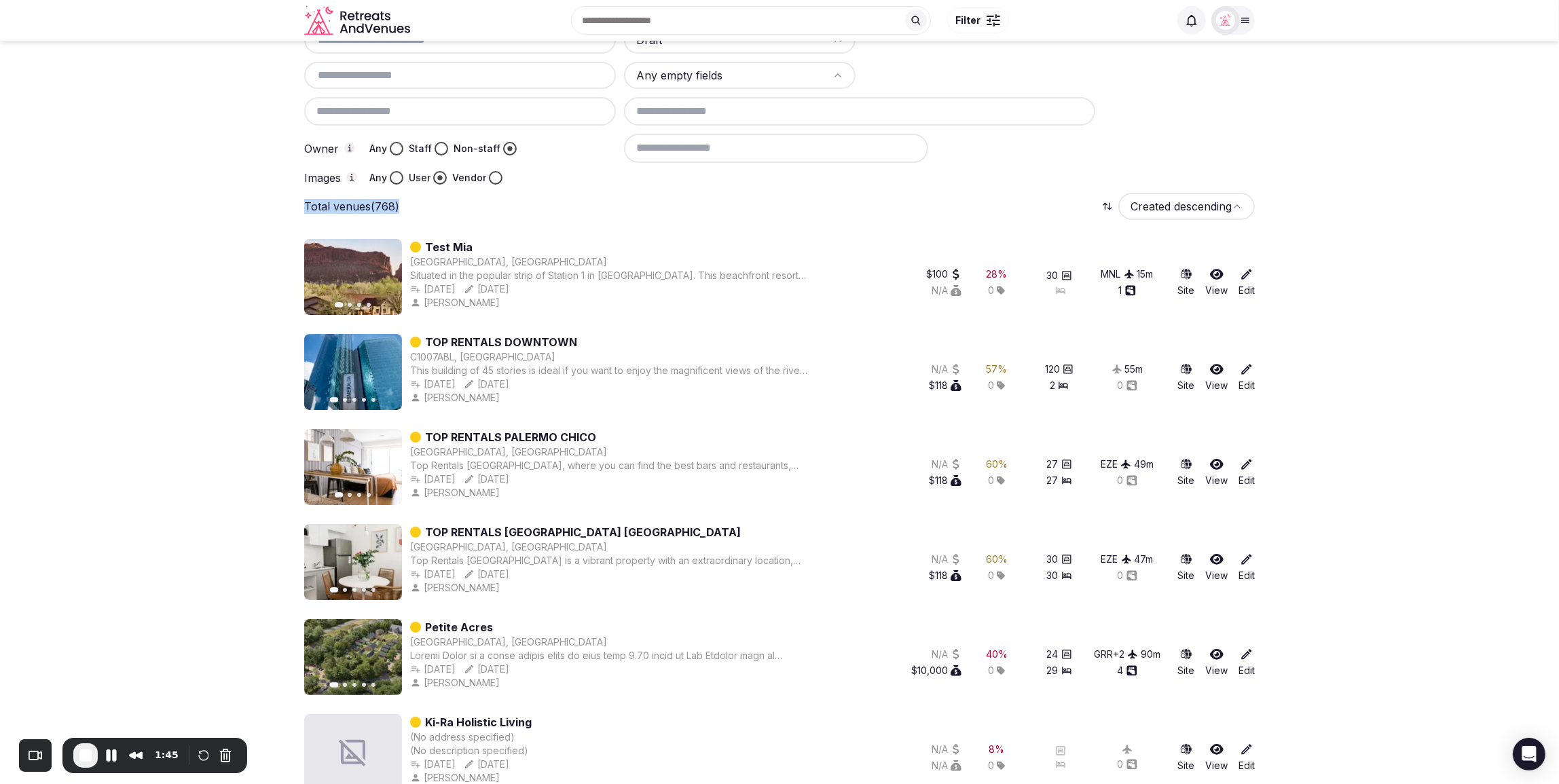
scroll to position [156, 0]
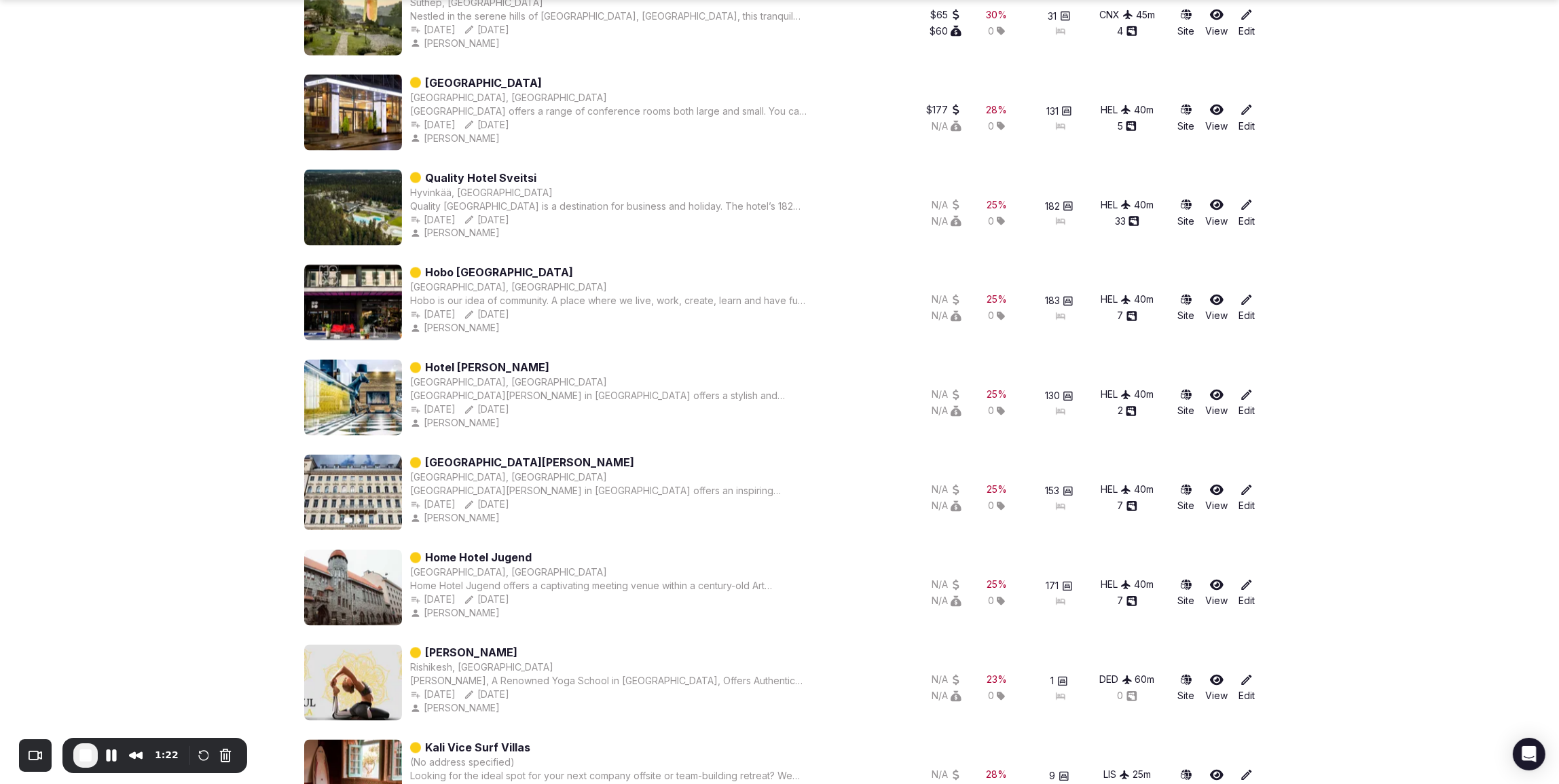
scroll to position [2903, 0]
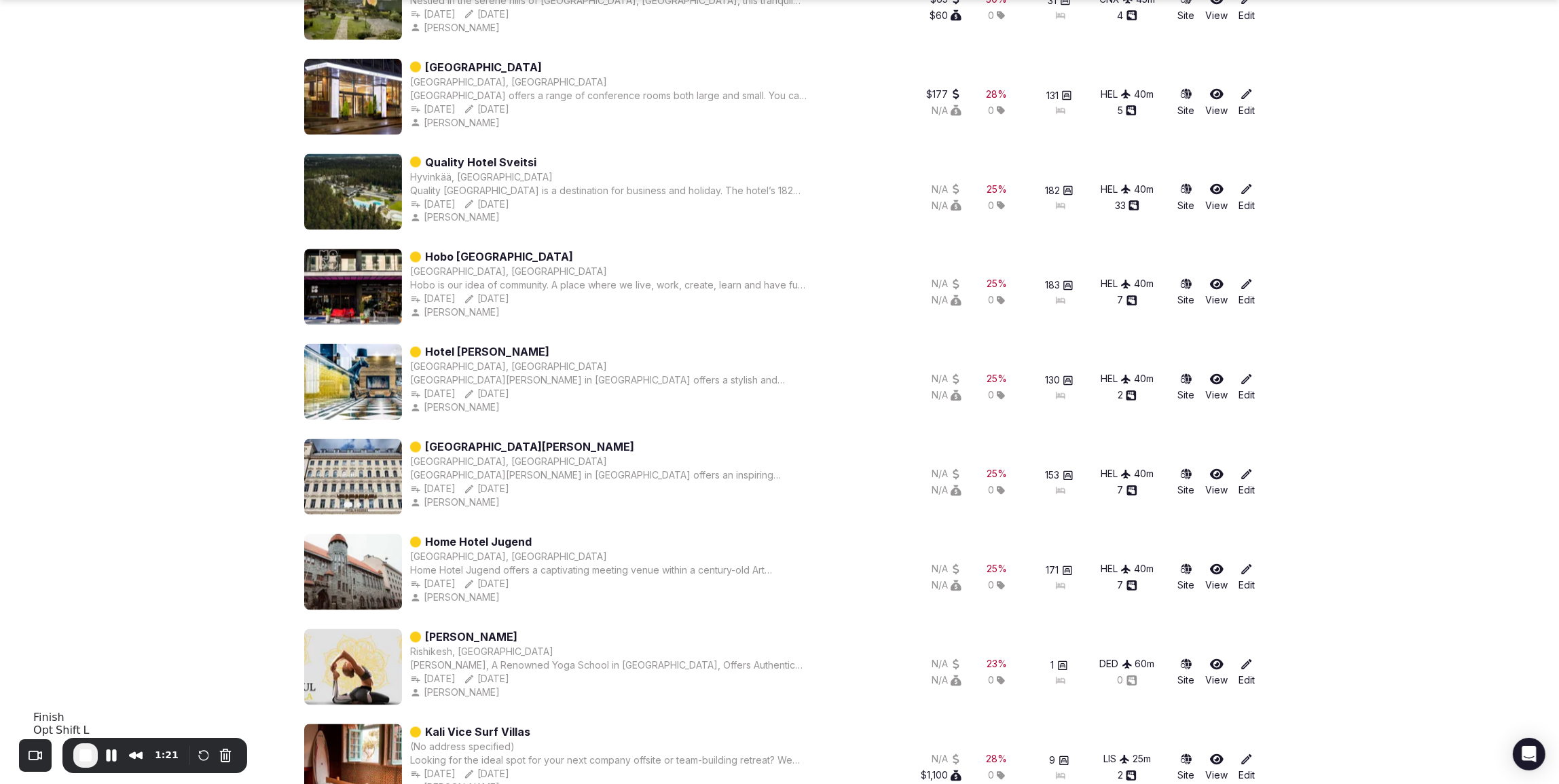
click at [89, 753] on span "End Recording" at bounding box center [85, 755] width 16 height 16
